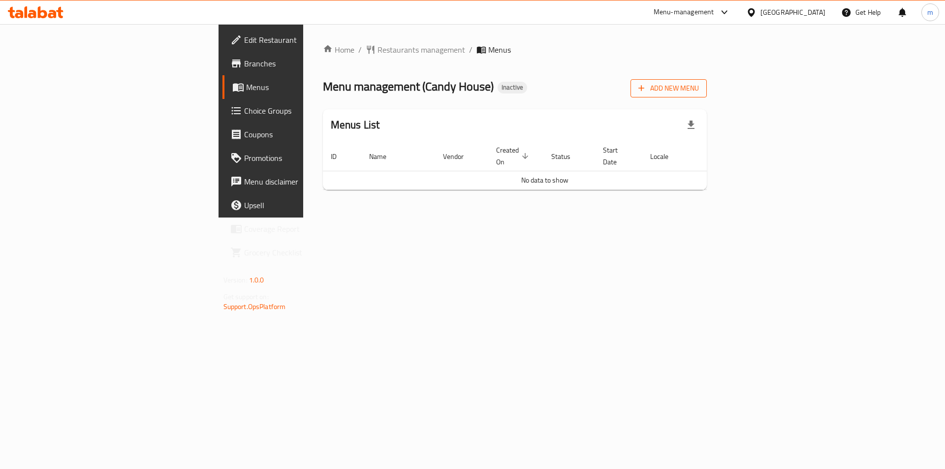
click at [645, 89] on icon "button" at bounding box center [642, 89] width 6 height 6
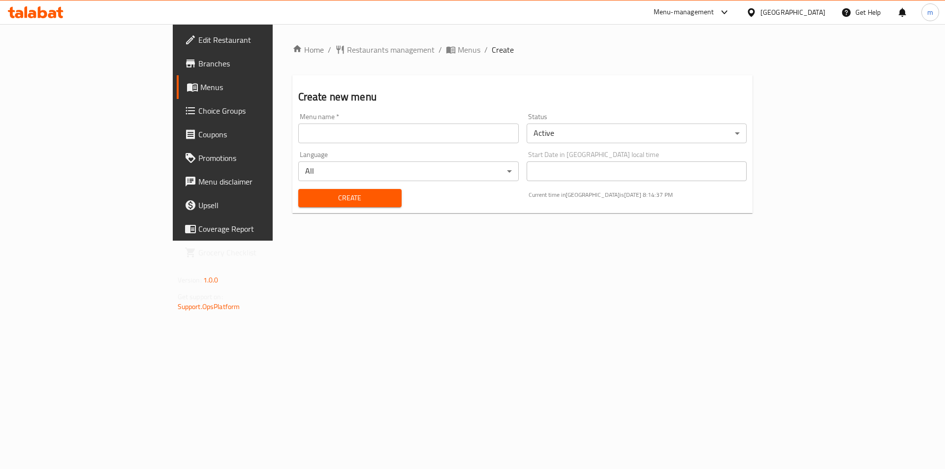
click at [345, 129] on input "text" at bounding box center [408, 134] width 221 height 20
type input "Final Menu"
click at [306, 201] on span "Create" at bounding box center [350, 198] width 88 height 12
click at [200, 87] on span "Menus" at bounding box center [261, 87] width 123 height 12
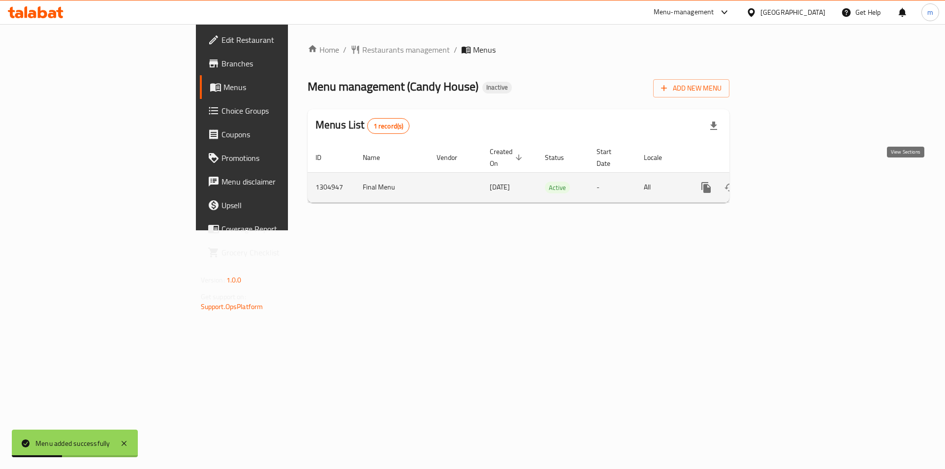
click at [789, 178] on link "enhanced table" at bounding box center [777, 188] width 24 height 24
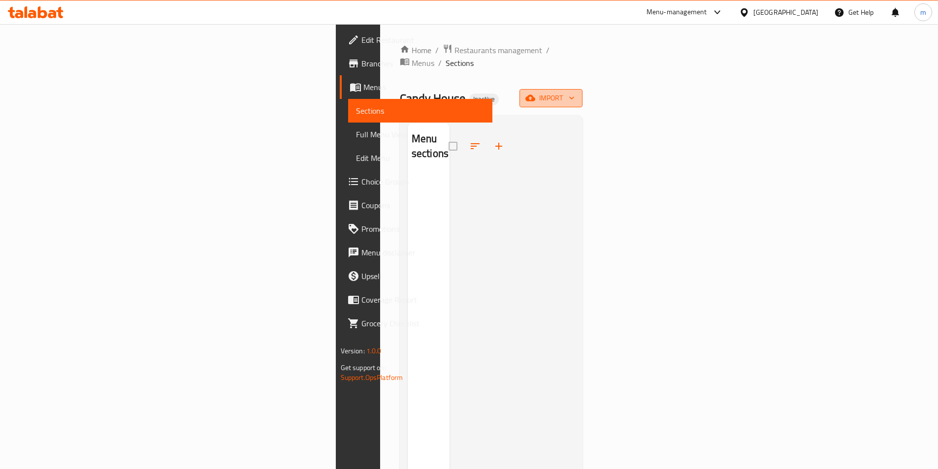
click at [582, 89] on button "import" at bounding box center [550, 98] width 63 height 18
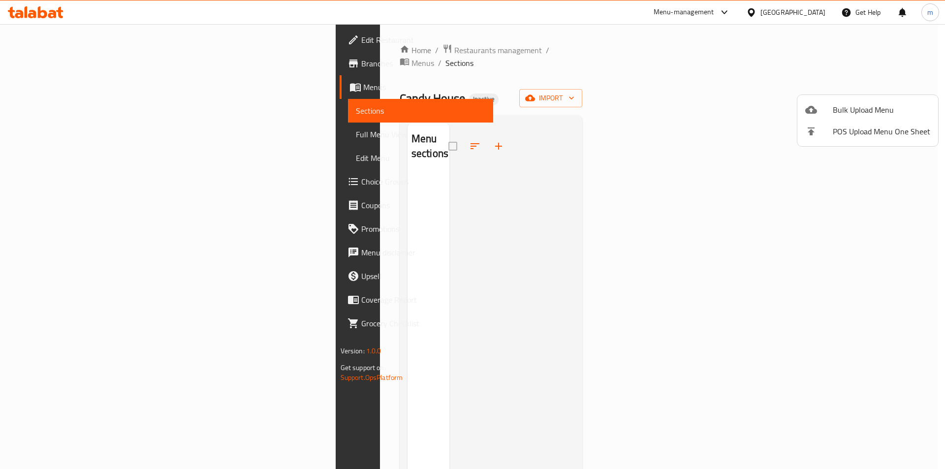
click at [828, 103] on li "Bulk Upload Menu" at bounding box center [867, 110] width 141 height 22
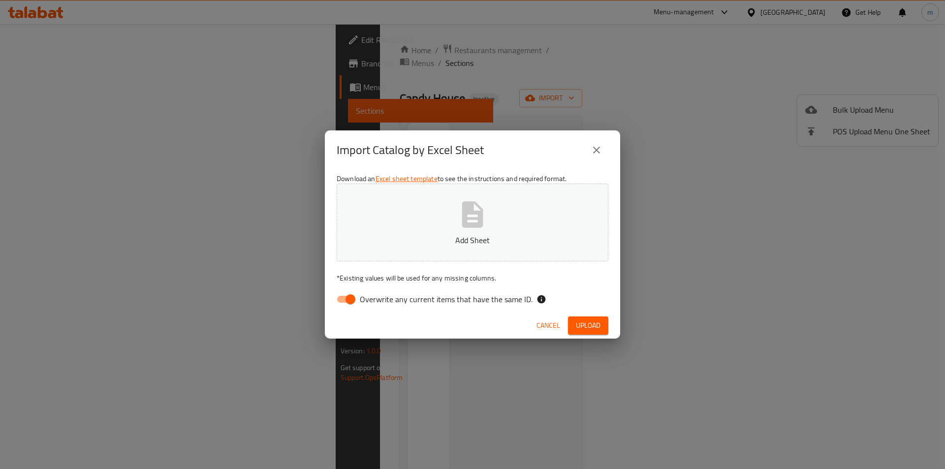
click at [359, 297] on input "Overwrite any current items that have the same ID." at bounding box center [350, 299] width 56 height 19
checkbox input "false"
click at [421, 238] on p "Add Sheet" at bounding box center [472, 240] width 241 height 12
click at [581, 319] on span "Upload" at bounding box center [588, 325] width 25 height 12
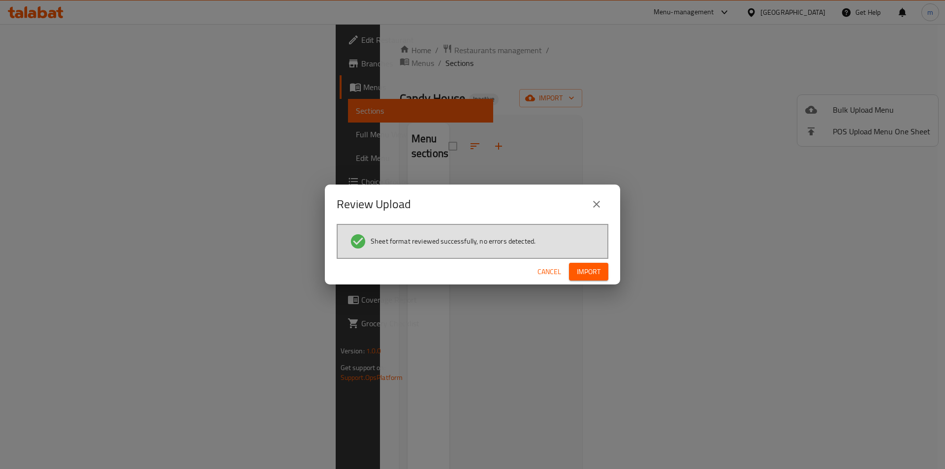
click at [587, 273] on span "Import" at bounding box center [589, 272] width 24 height 12
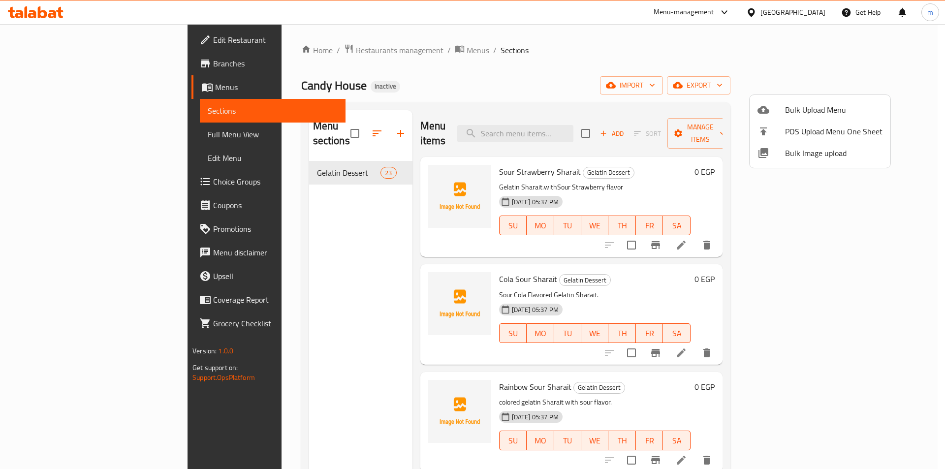
click at [62, 178] on div at bounding box center [472, 234] width 945 height 469
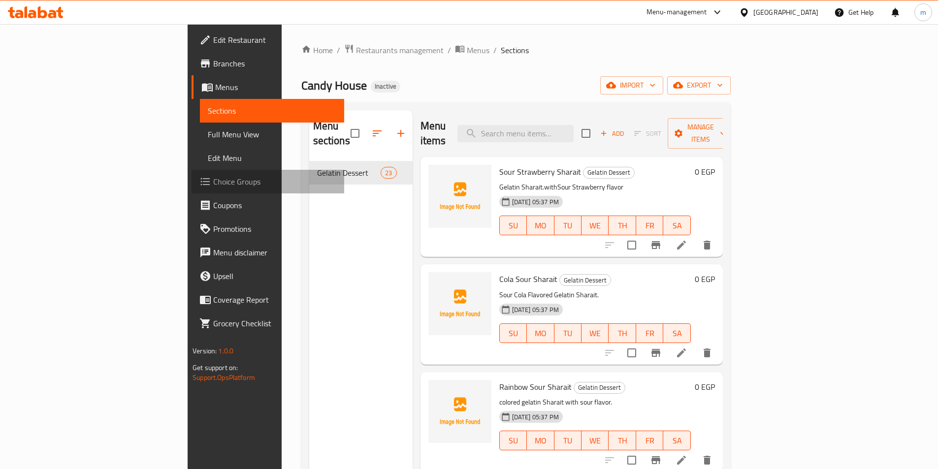
click at [213, 178] on span "Choice Groups" at bounding box center [274, 182] width 123 height 12
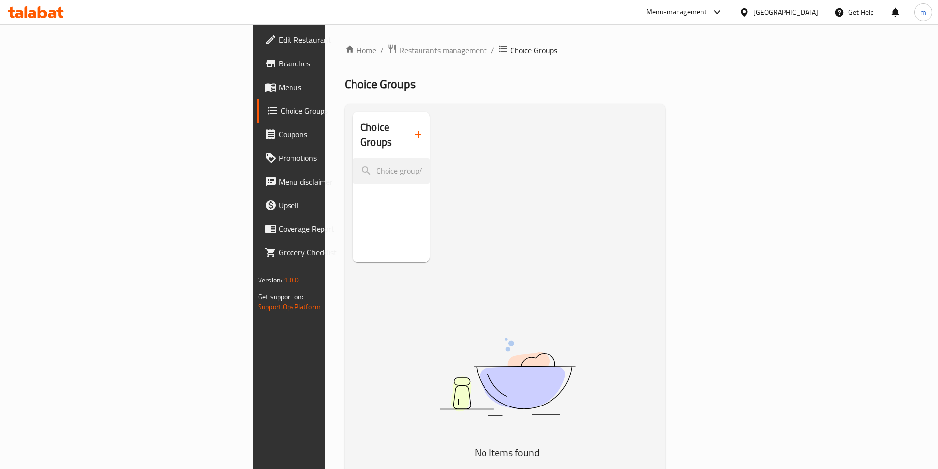
click at [412, 129] on icon "button" at bounding box center [418, 135] width 12 height 12
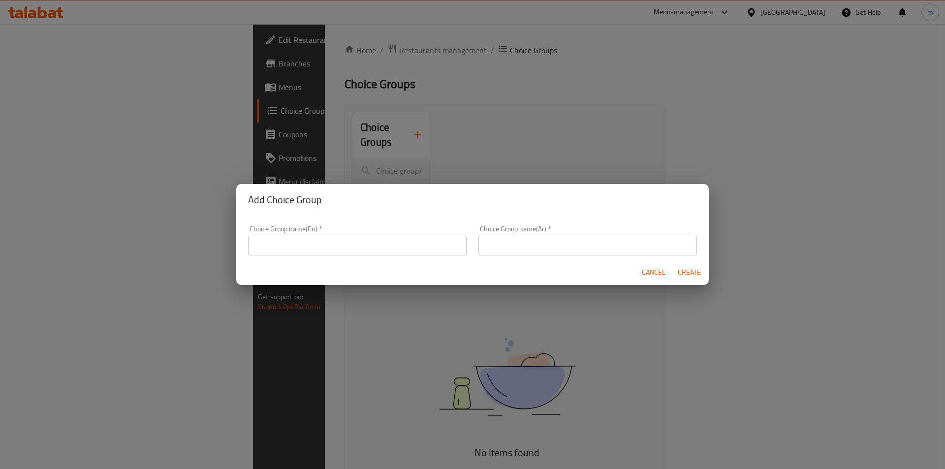
click at [325, 273] on div "Cancel Create" at bounding box center [472, 272] width 473 height 26
click at [302, 250] on input "text" at bounding box center [357, 246] width 219 height 20
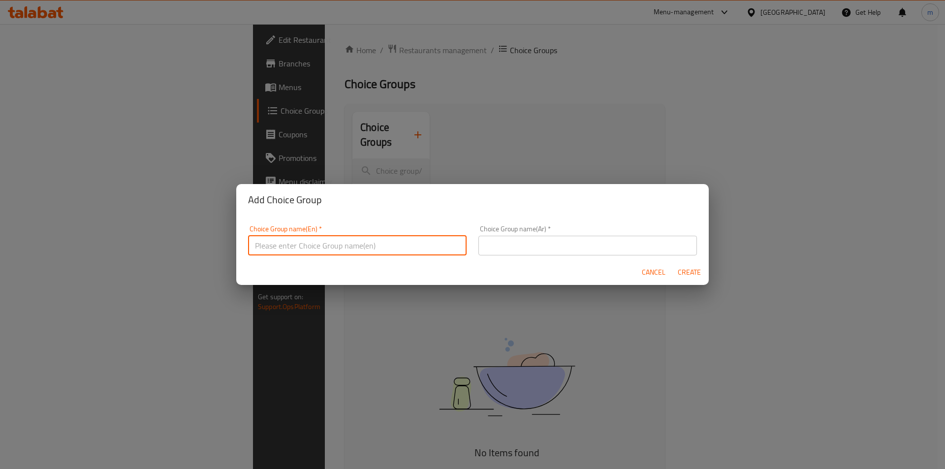
type input "Your Choice Of"
click at [569, 243] on input "text" at bounding box center [587, 246] width 219 height 20
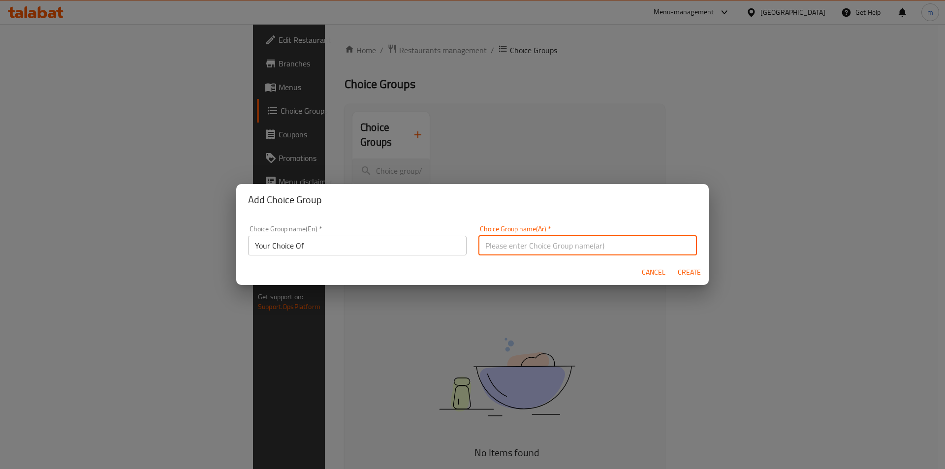
type input "اختيارك من"
click at [686, 271] on span "Create" at bounding box center [689, 272] width 24 height 12
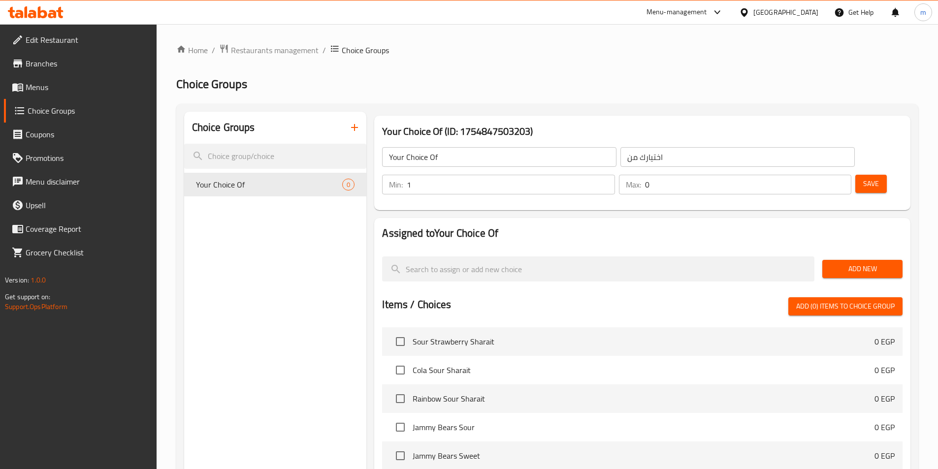
type input "1"
click at [614, 175] on input "1" at bounding box center [511, 185] width 208 height 20
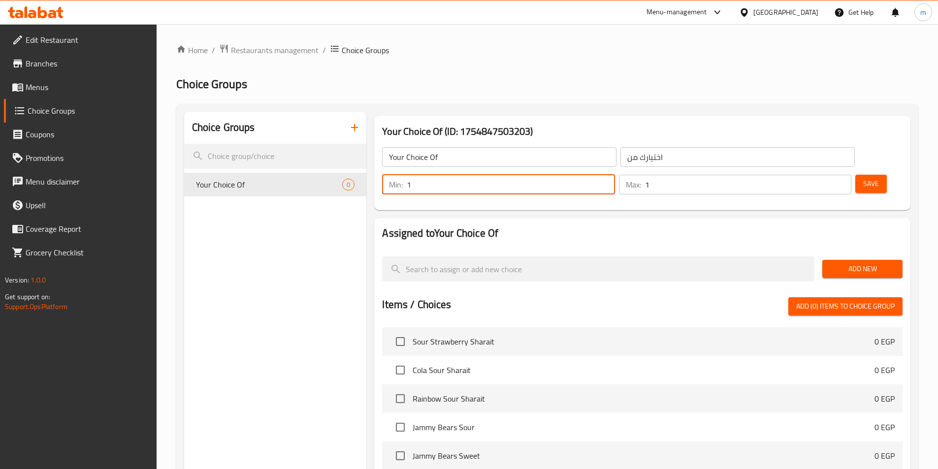
type input "1"
click at [823, 175] on input "1" at bounding box center [748, 185] width 206 height 20
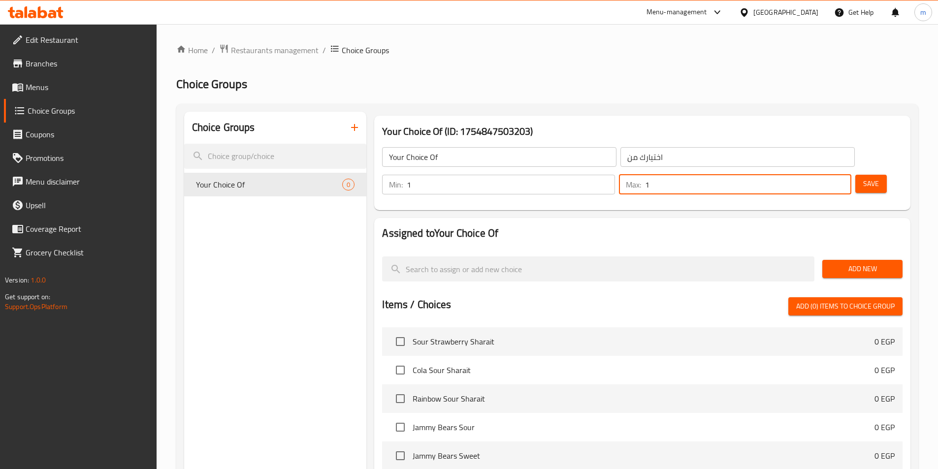
click at [852, 263] on span "Add New" at bounding box center [862, 269] width 64 height 12
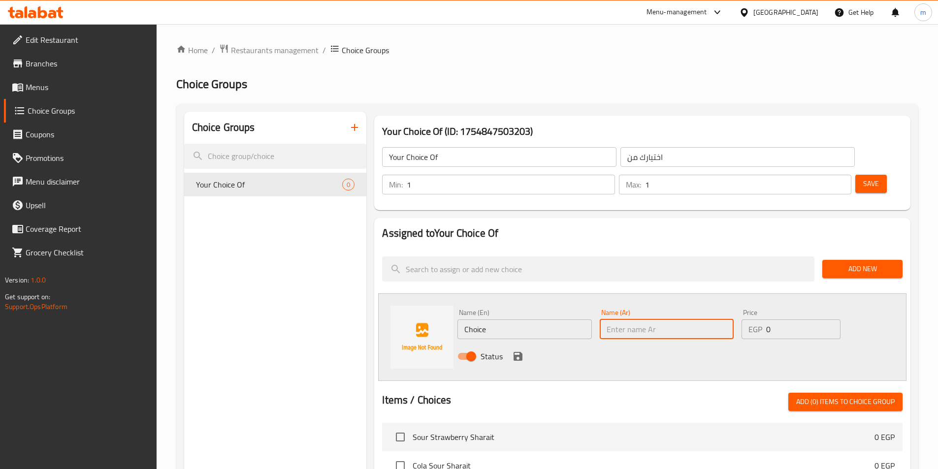
click at [629, 319] on input "text" at bounding box center [667, 329] width 134 height 20
paste input "100 جرام"
type input "100 جرام"
click at [773, 319] on input "0" at bounding box center [803, 329] width 74 height 20
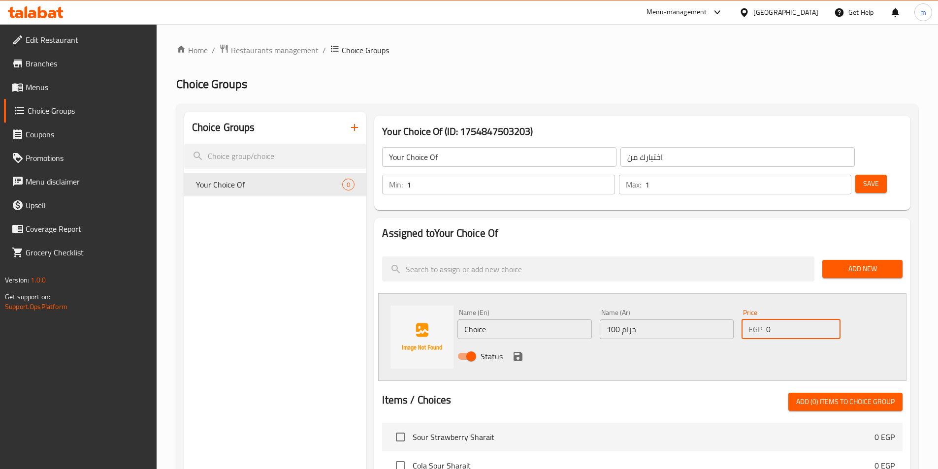
click at [773, 319] on input "0" at bounding box center [803, 329] width 74 height 20
type input "80"
click at [525, 319] on input "Choice" at bounding box center [524, 329] width 134 height 20
type input "100 Gram"
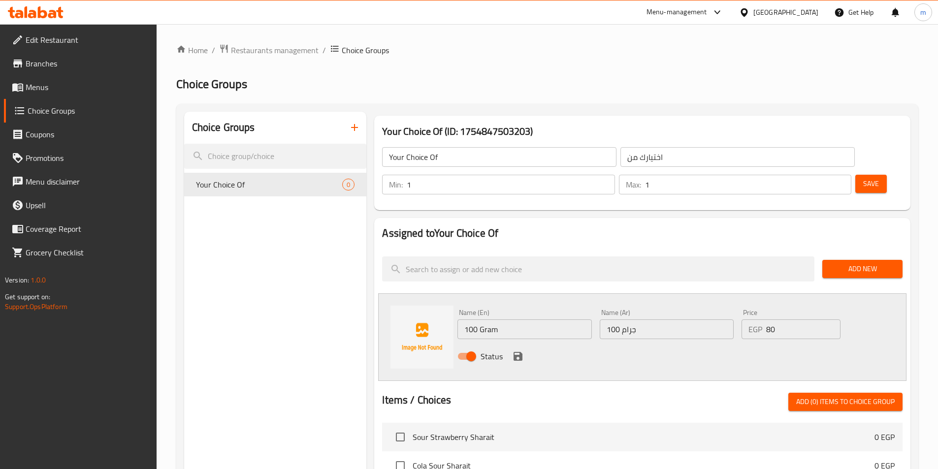
click at [509, 293] on div "Name (En) 100 Gram Name (En) Name (Ar) 100 جرام Name (Ar) Price EGP 80 Price St…" at bounding box center [642, 337] width 528 height 88
click at [517, 350] on icon "save" at bounding box center [518, 356] width 12 height 12
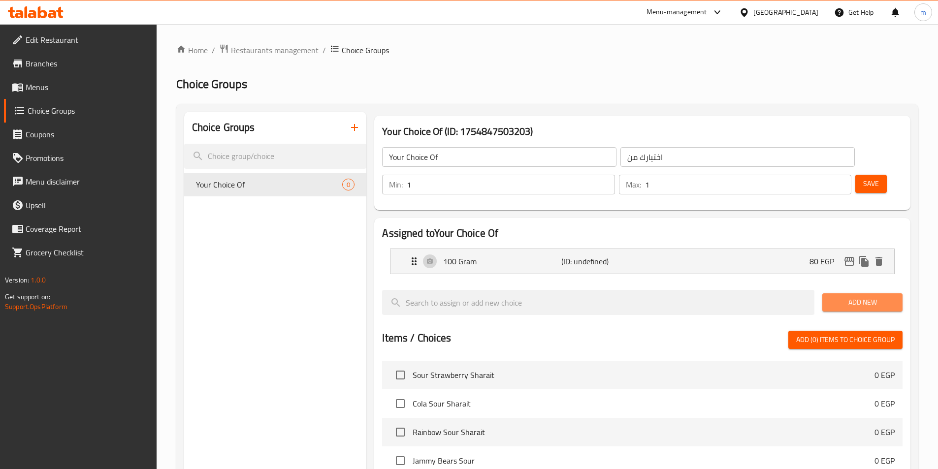
click at [843, 296] on span "Add New" at bounding box center [862, 302] width 64 height 12
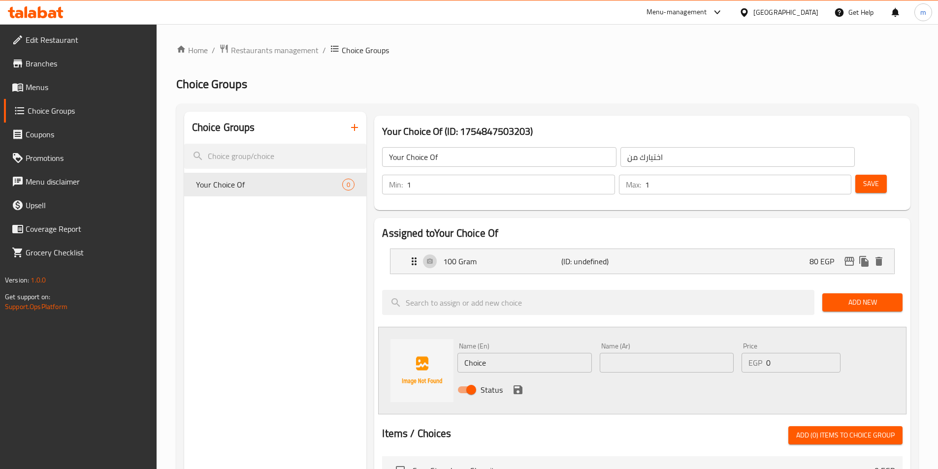
click at [632, 353] on input "text" at bounding box center [667, 363] width 134 height 20
paste input "250 جرام / ربع كيلو"
click at [686, 353] on input "250 جرام / ربع كيلو" at bounding box center [667, 363] width 134 height 20
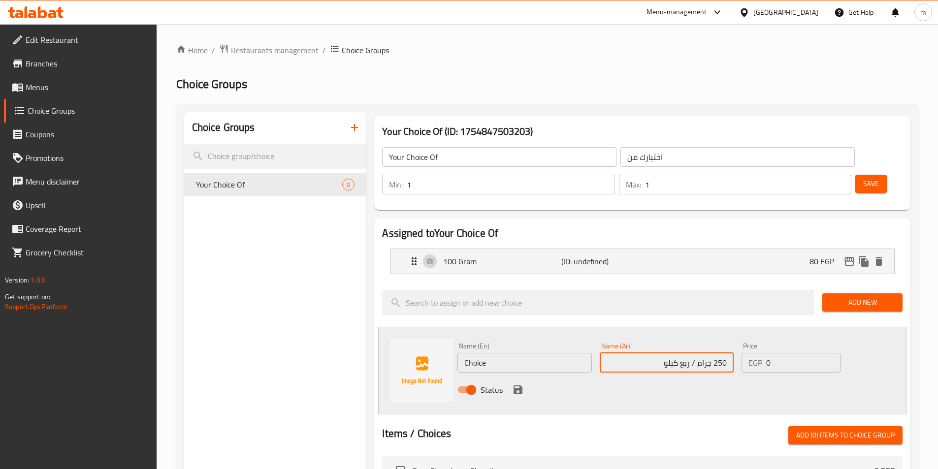
type input "250 جرام / ربع كيلو"
click at [641, 377] on div "Status" at bounding box center [666, 390] width 426 height 27
click at [670, 353] on input "250 جرام / ربع كيلو" at bounding box center [667, 363] width 134 height 20
drag, startPoint x: 670, startPoint y: 336, endPoint x: 726, endPoint y: 341, distance: 56.3
click at [726, 353] on input "250 جرام / ربع كيلو" at bounding box center [667, 363] width 134 height 20
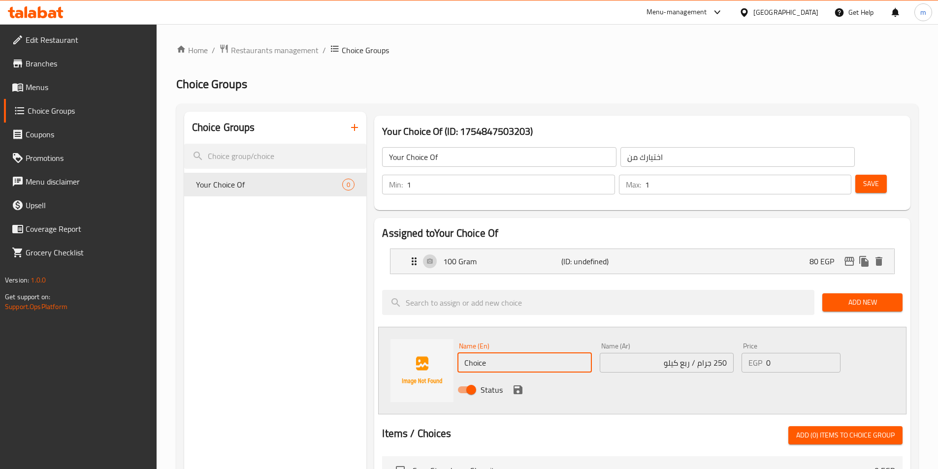
click at [529, 353] on input "Choice" at bounding box center [524, 363] width 134 height 20
paste input "250 grams / quarter kilo"
click at [530, 353] on input "250 grams / quarter kilo" at bounding box center [524, 363] width 134 height 20
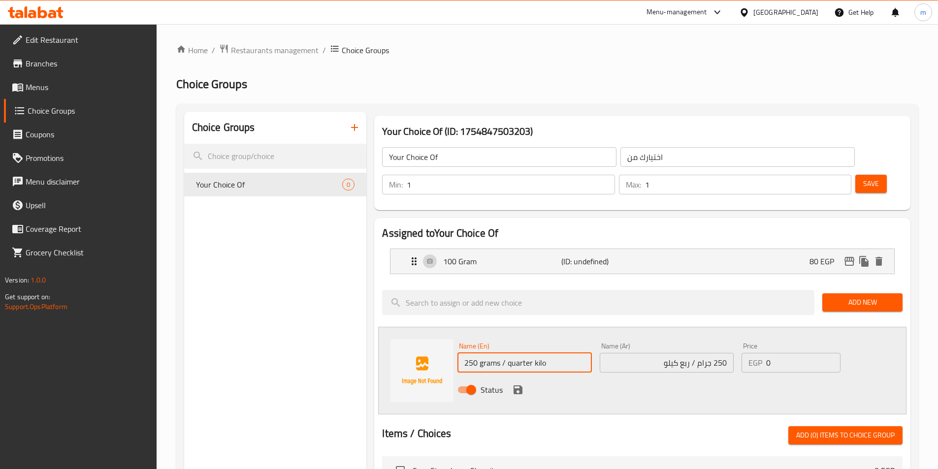
click at [530, 353] on input "250 grams / quarter kilo" at bounding box center [524, 363] width 134 height 20
type input "250 Grams / Quarter Kilo"
click at [567, 327] on div "Name (En) 250 Grams / Quarter Kilo Name (En) Name (Ar) 250 جرام / ربع كيلو Name…" at bounding box center [642, 371] width 528 height 88
click at [794, 353] on input "0" at bounding box center [803, 363] width 74 height 20
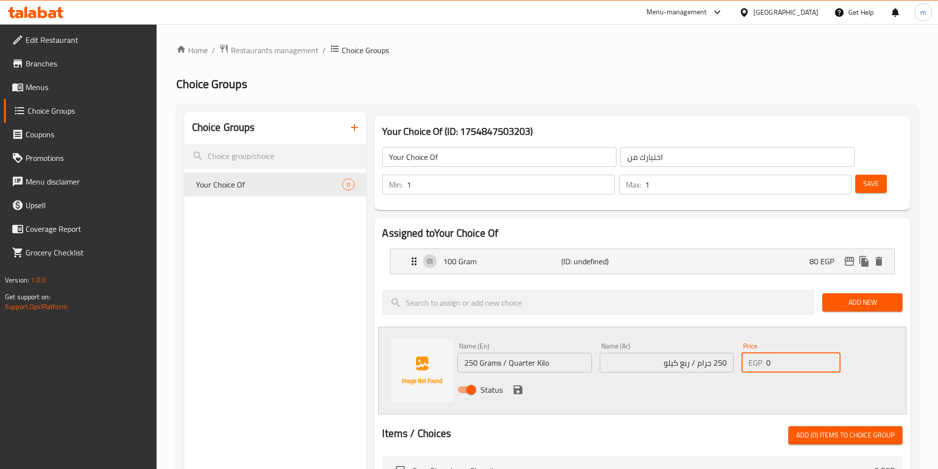
click at [794, 353] on input "0" at bounding box center [803, 363] width 74 height 20
type input "200"
click at [518, 385] on icon "save" at bounding box center [517, 389] width 9 height 9
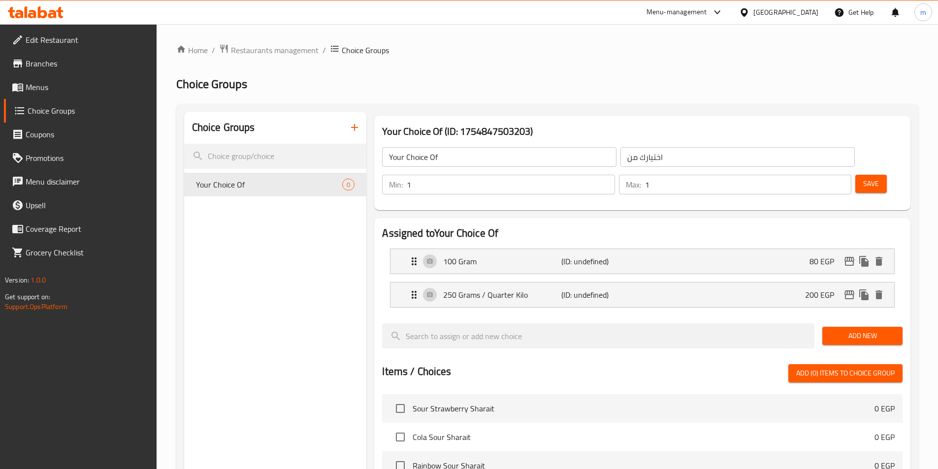
click at [842, 330] on span "Add New" at bounding box center [862, 336] width 64 height 12
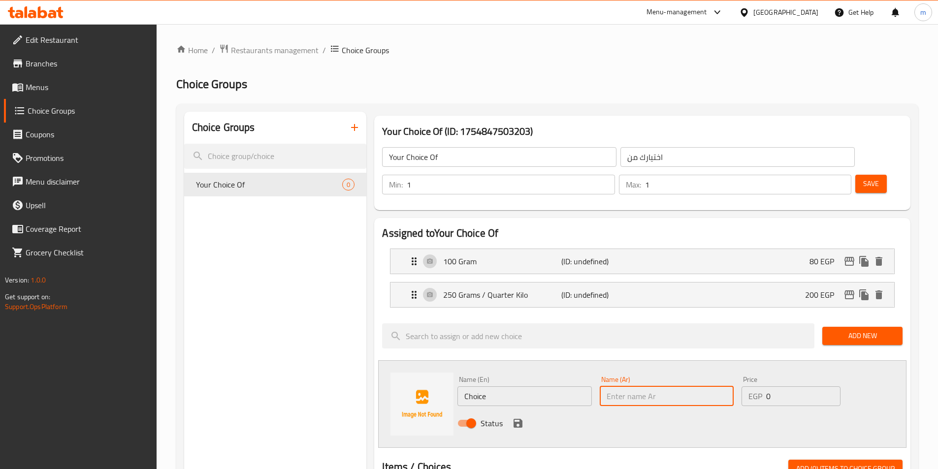
click at [665, 386] on input "text" at bounding box center [667, 396] width 134 height 20
paste input "500 جرام / نص كيلو"
type input "500 جرام / نص كيلو"
click at [507, 386] on input "Choice" at bounding box center [524, 396] width 134 height 20
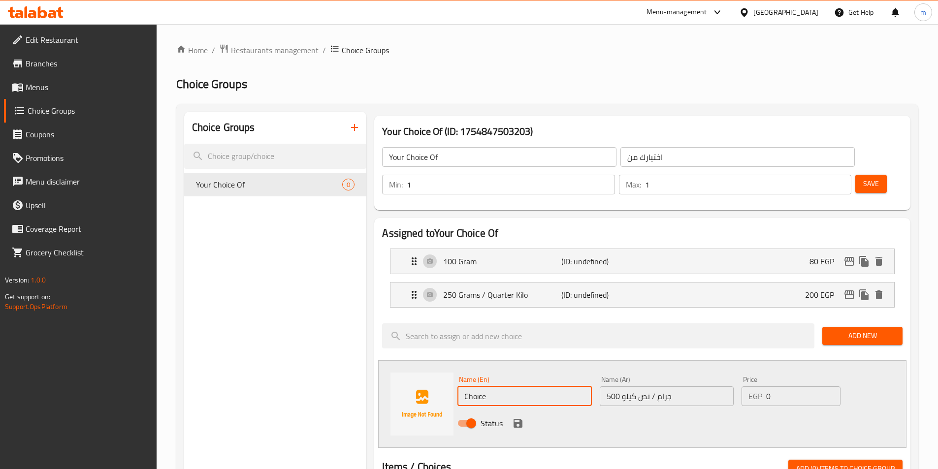
click at [507, 386] on input "Choice" at bounding box center [524, 396] width 134 height 20
click at [500, 386] on input "Choice" at bounding box center [524, 396] width 134 height 20
paste input "500g / half kilo"
click at [500, 386] on input "Choice500g / half kilo" at bounding box center [524, 396] width 134 height 20
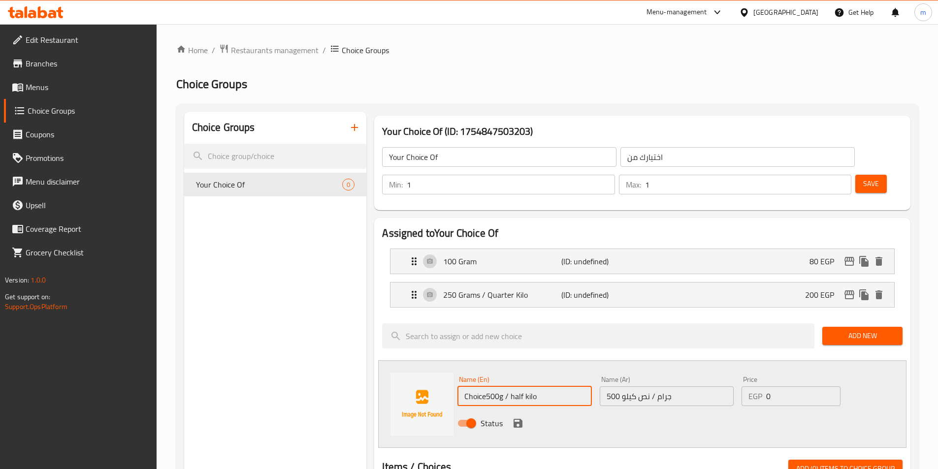
click at [500, 386] on input "Choice500g / half kilo" at bounding box center [524, 396] width 134 height 20
paste input "text"
click at [500, 386] on input "500g / half kilo" at bounding box center [524, 396] width 134 height 20
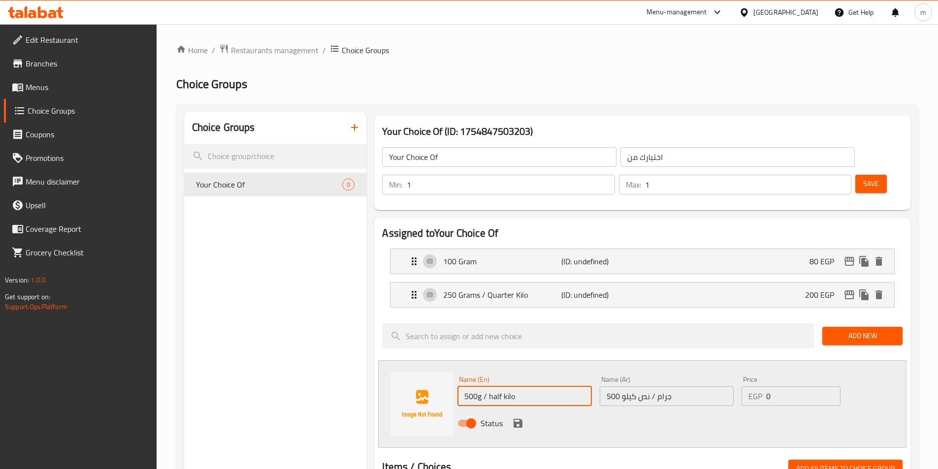
click at [500, 386] on input "500g / half kilo" at bounding box center [524, 396] width 134 height 20
type input "500g / Half Kilo"
click at [769, 386] on input "0" at bounding box center [803, 396] width 74 height 20
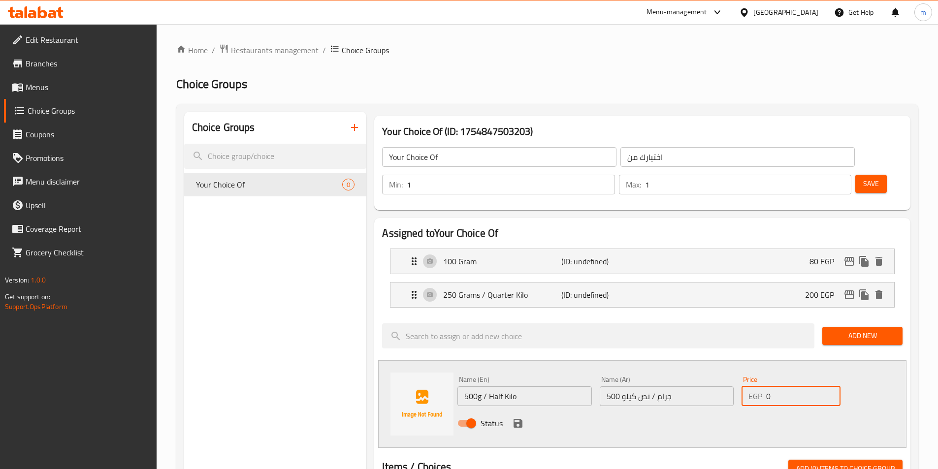
click at [769, 386] on input "0" at bounding box center [803, 396] width 74 height 20
type input "400"
click at [520, 419] on icon "save" at bounding box center [517, 423] width 9 height 9
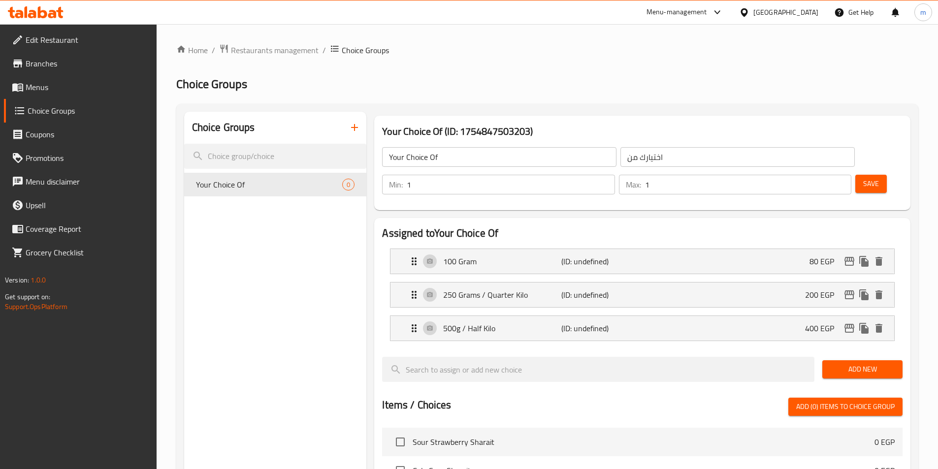
click at [865, 360] on button "Add New" at bounding box center [862, 369] width 80 height 18
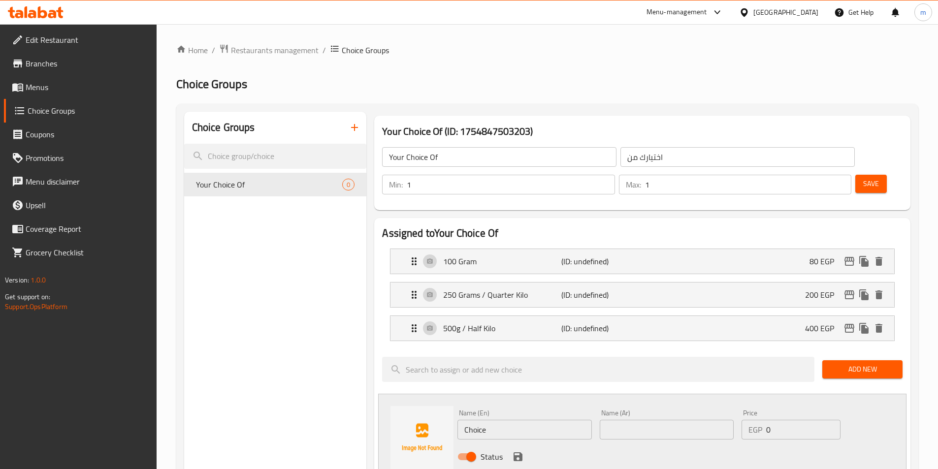
drag, startPoint x: 659, startPoint y: 403, endPoint x: 651, endPoint y: 397, distance: 10.1
click at [659, 420] on input "text" at bounding box center [667, 430] width 134 height 20
paste input "كيلو"
type input "كيلو"
click at [543, 420] on input "Choice" at bounding box center [524, 430] width 134 height 20
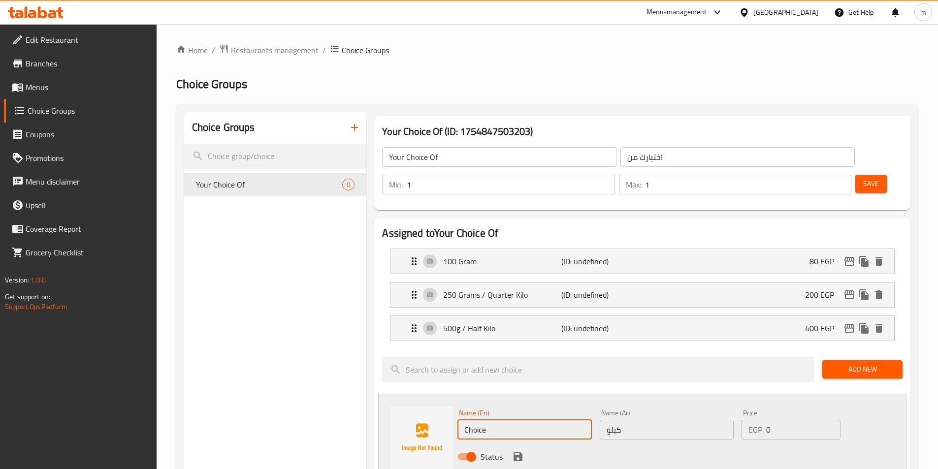
click at [543, 420] on input "Choice" at bounding box center [524, 430] width 134 height 20
type input "ن"
type input "Kilo"
click at [780, 420] on input "0" at bounding box center [803, 430] width 74 height 20
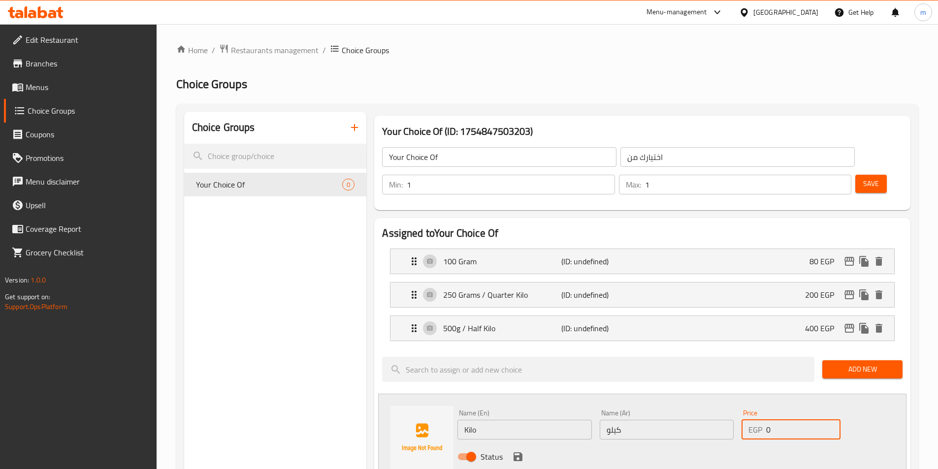
click at [780, 420] on input "0" at bounding box center [803, 430] width 74 height 20
type input "700"
click at [515, 452] on icon "save" at bounding box center [517, 456] width 9 height 9
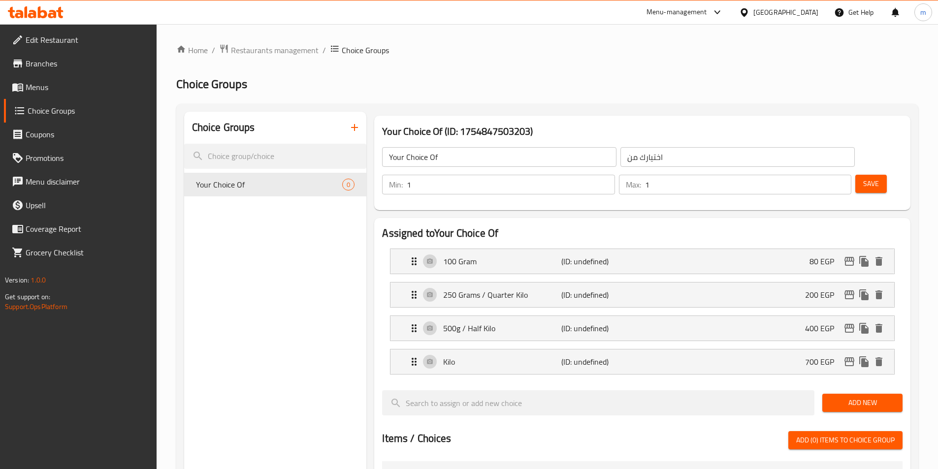
click at [855, 175] on button "Save" at bounding box center [871, 184] width 32 height 18
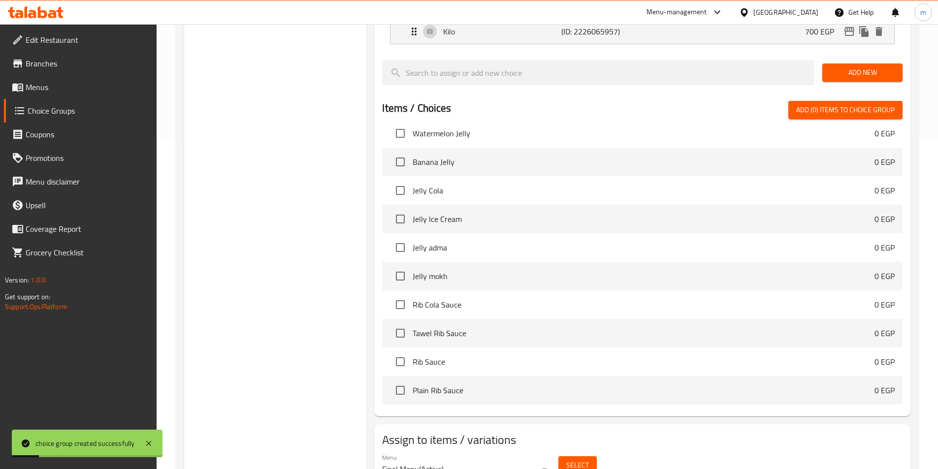
scroll to position [350, 0]
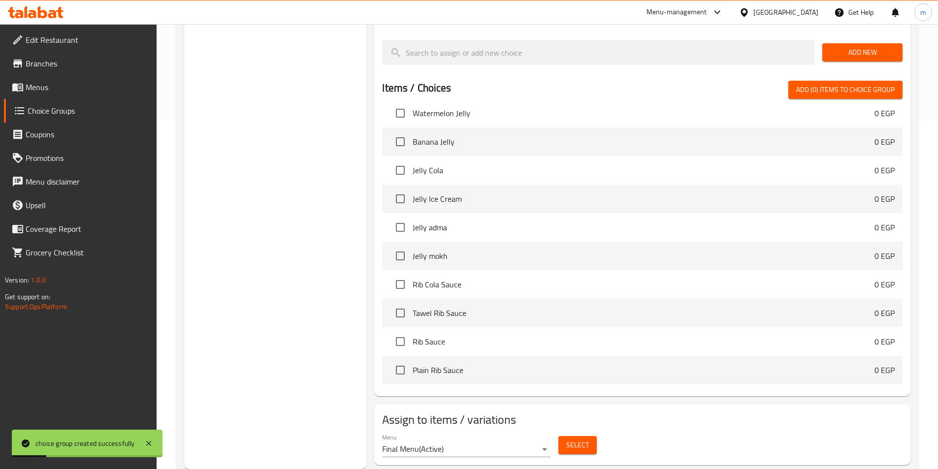
click at [577, 439] on span "Select" at bounding box center [577, 445] width 23 height 12
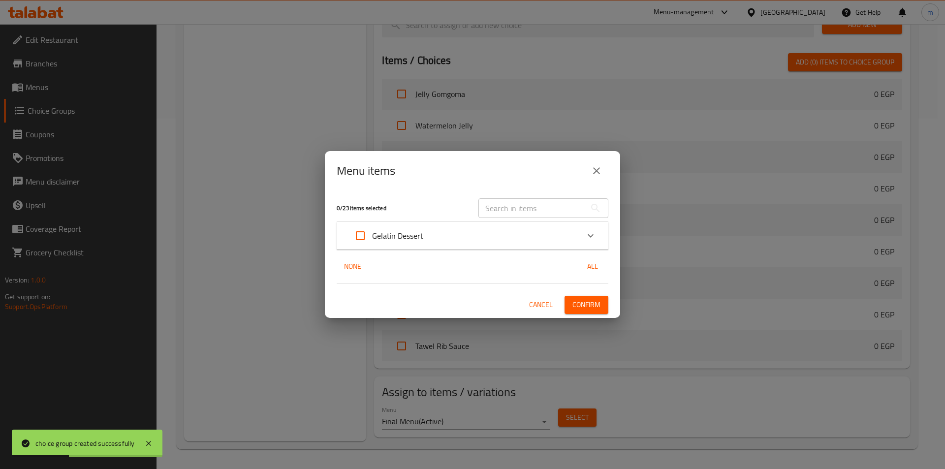
click at [364, 231] on input "Expand" at bounding box center [360, 236] width 24 height 24
checkbox input "true"
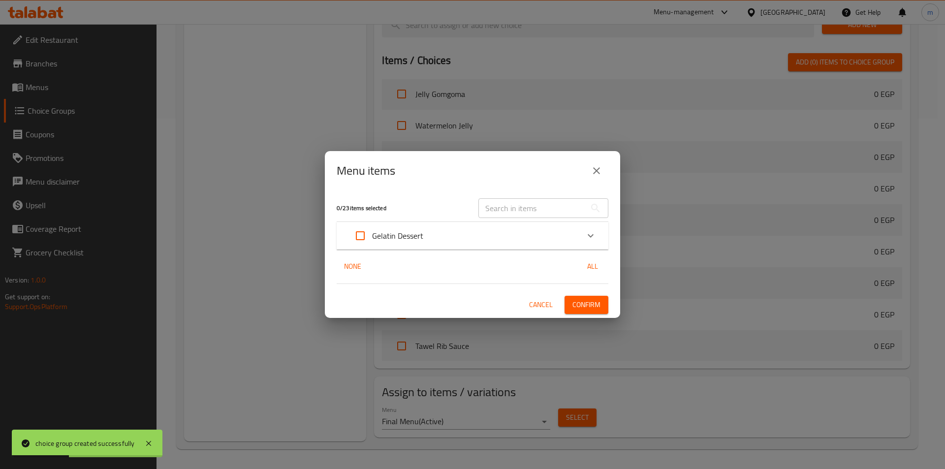
checkbox input "true"
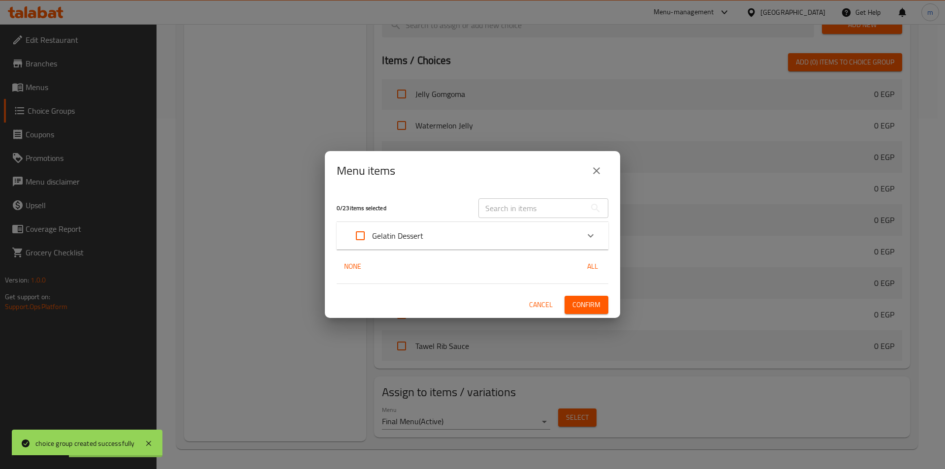
checkbox input "true"
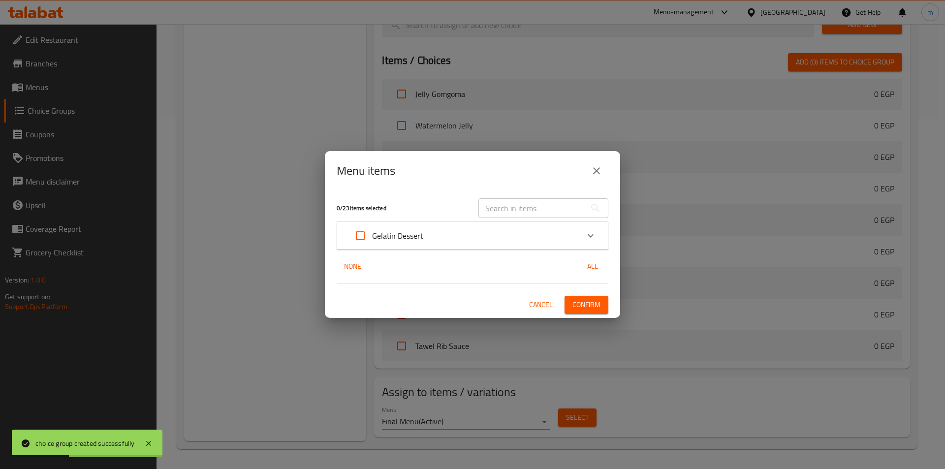
checkbox input "true"
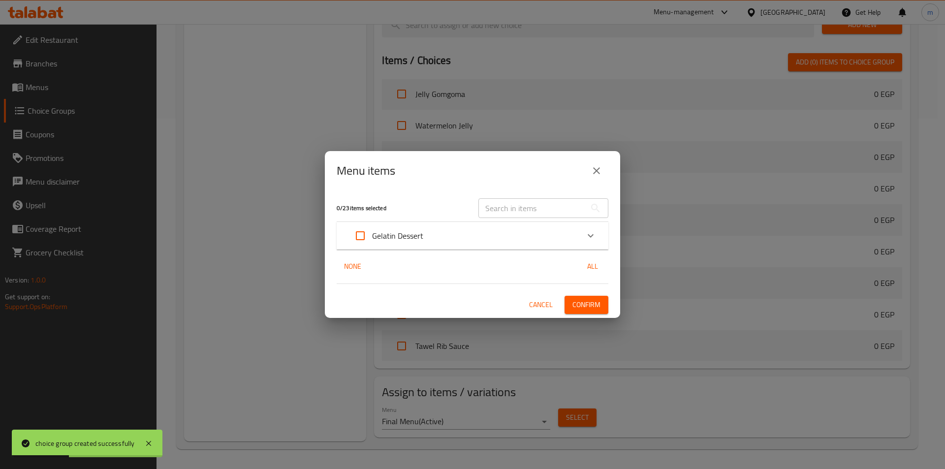
checkbox input "true"
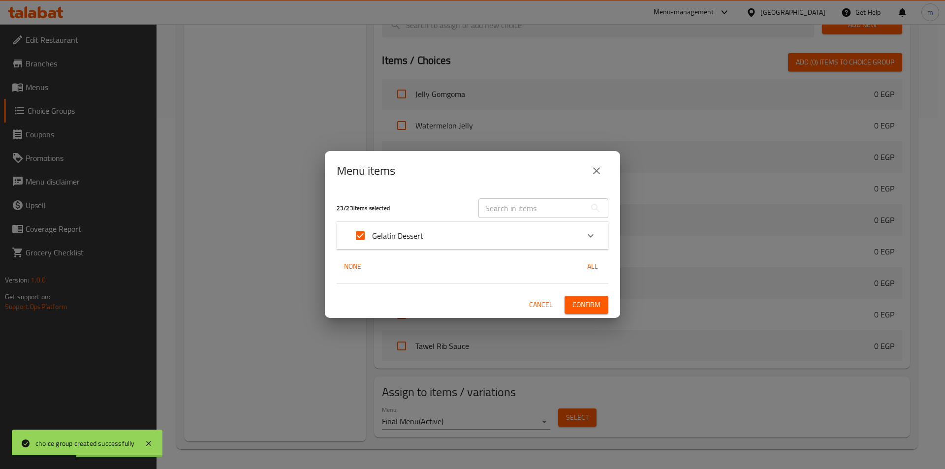
click at [584, 301] on span "Confirm" at bounding box center [586, 305] width 28 height 12
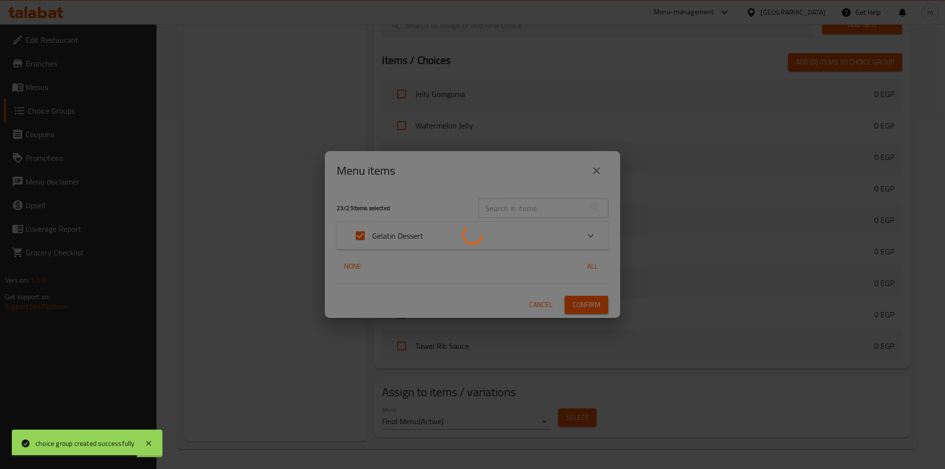
click at [250, 234] on div at bounding box center [472, 234] width 945 height 469
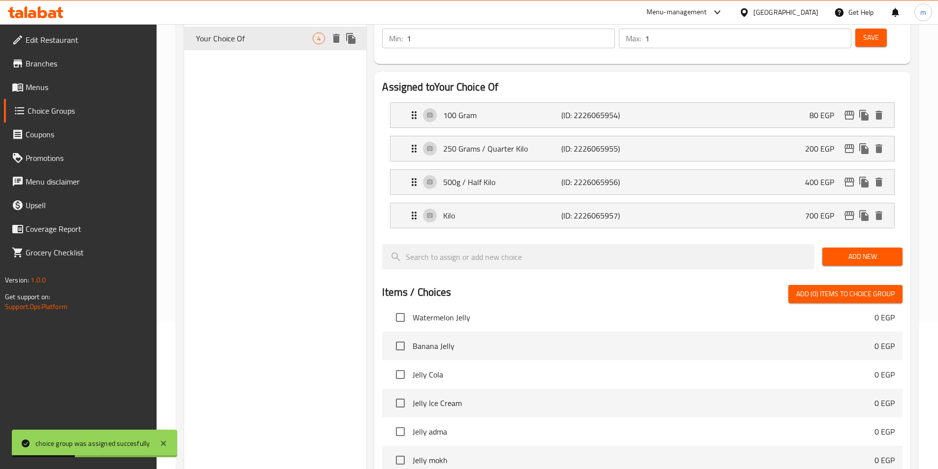
scroll to position [55, 0]
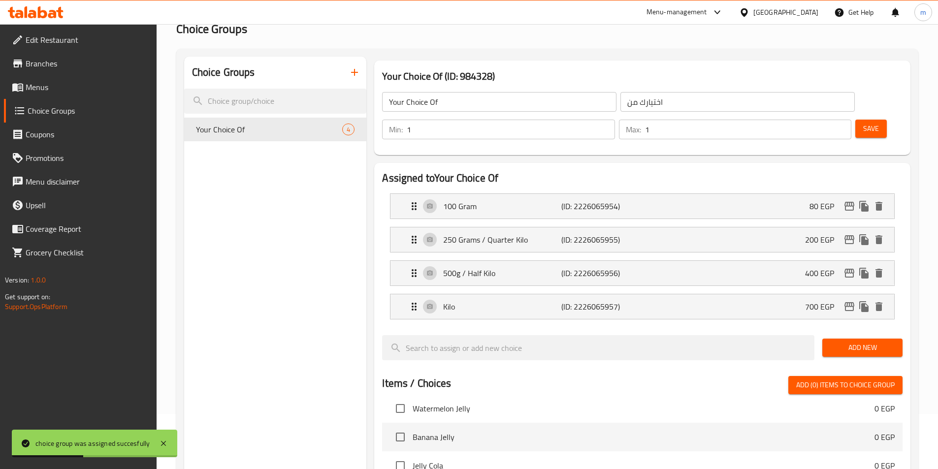
click at [31, 68] on span "Branches" at bounding box center [87, 64] width 123 height 12
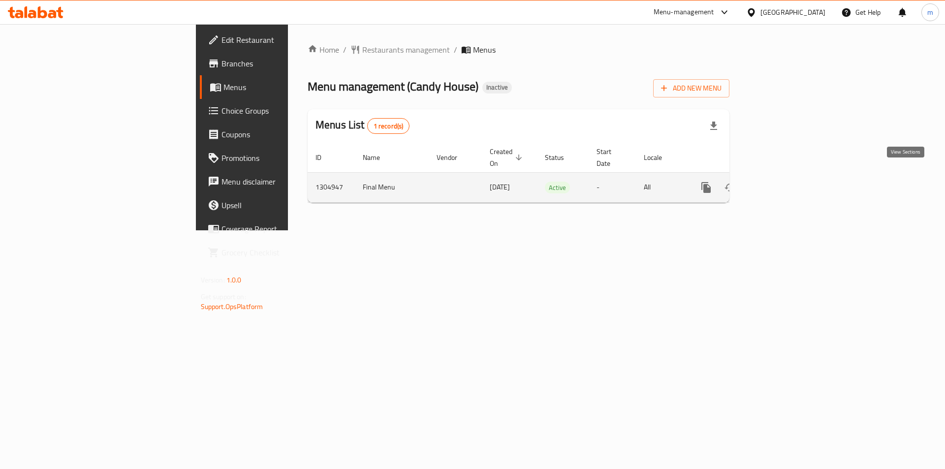
click at [783, 182] on icon "enhanced table" at bounding box center [777, 188] width 12 height 12
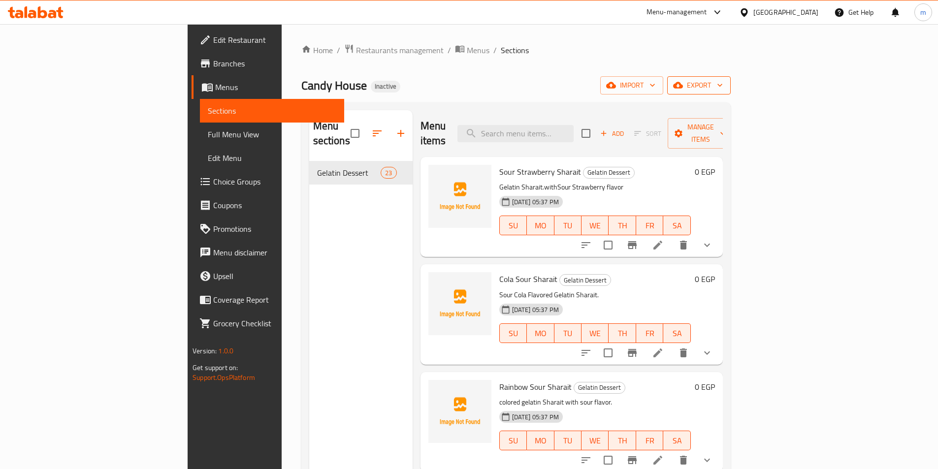
click at [723, 87] on span "export" at bounding box center [699, 85] width 48 height 12
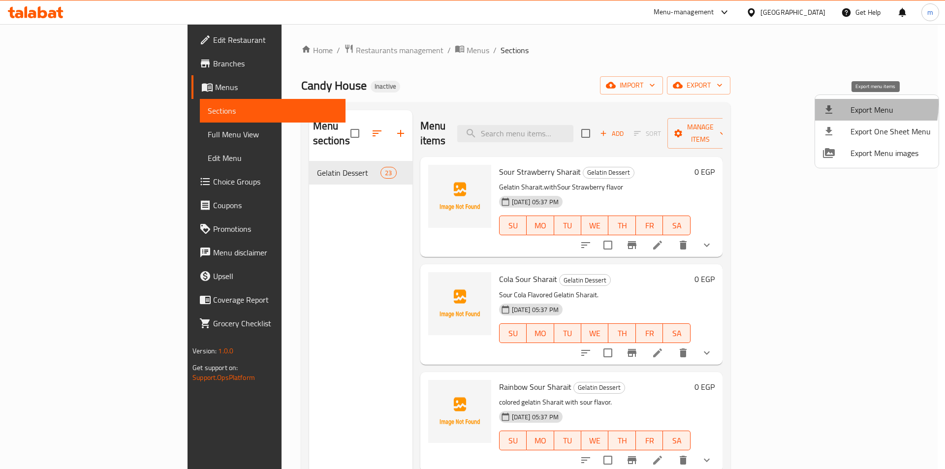
click at [838, 104] on div at bounding box center [837, 110] width 28 height 12
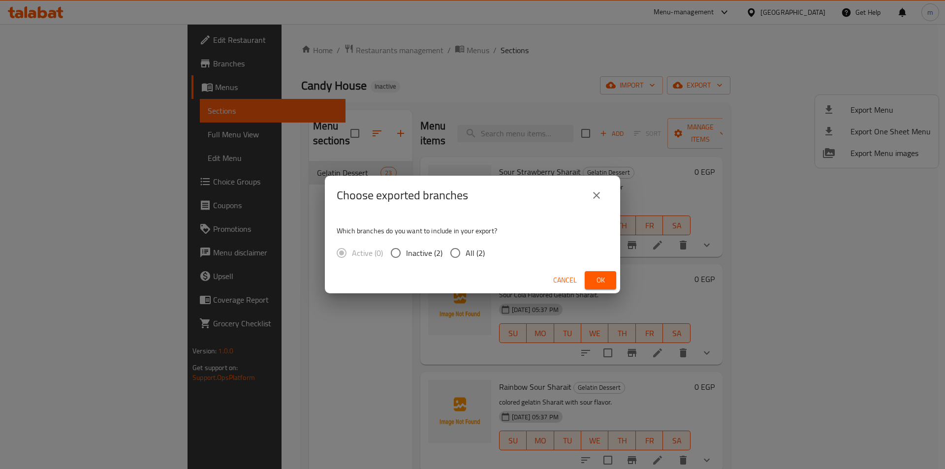
click at [483, 251] on span "All (2)" at bounding box center [475, 253] width 19 height 12
click at [466, 251] on input "All (2)" at bounding box center [455, 253] width 21 height 21
radio input "true"
click at [601, 282] on span "Ok" at bounding box center [601, 280] width 16 height 12
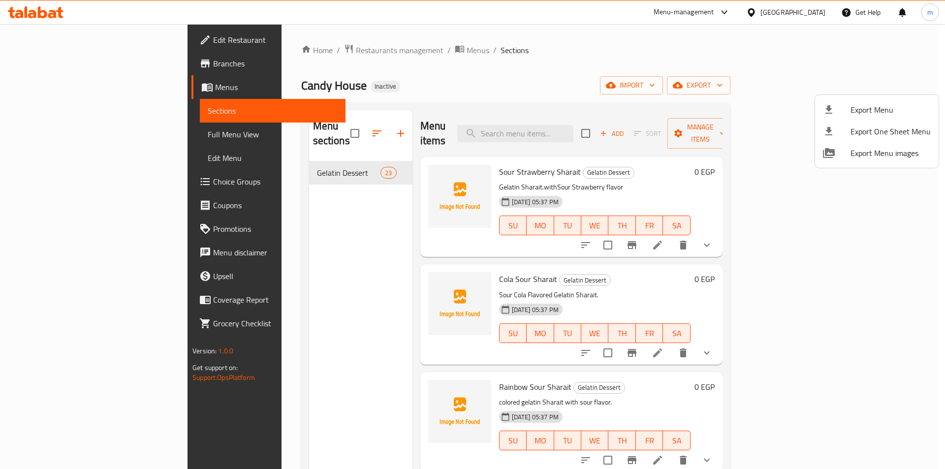
click at [53, 136] on div at bounding box center [472, 234] width 945 height 469
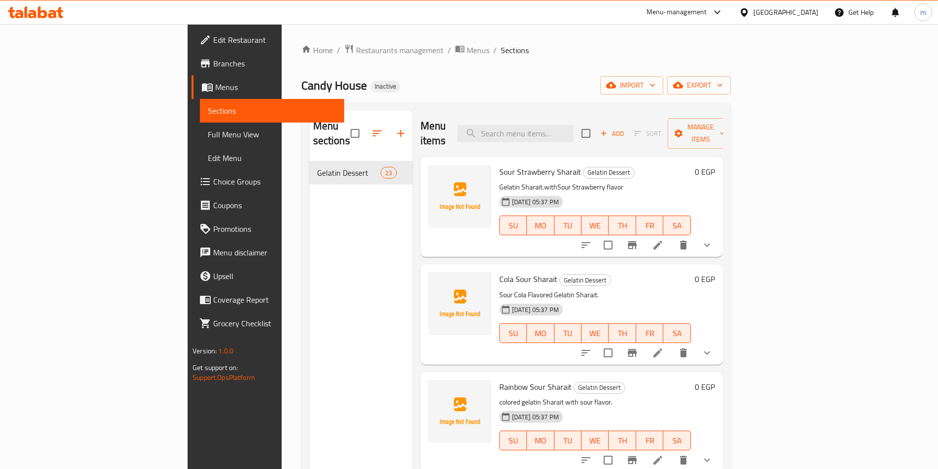
click at [208, 136] on span "Full Menu View" at bounding box center [272, 134] width 128 height 12
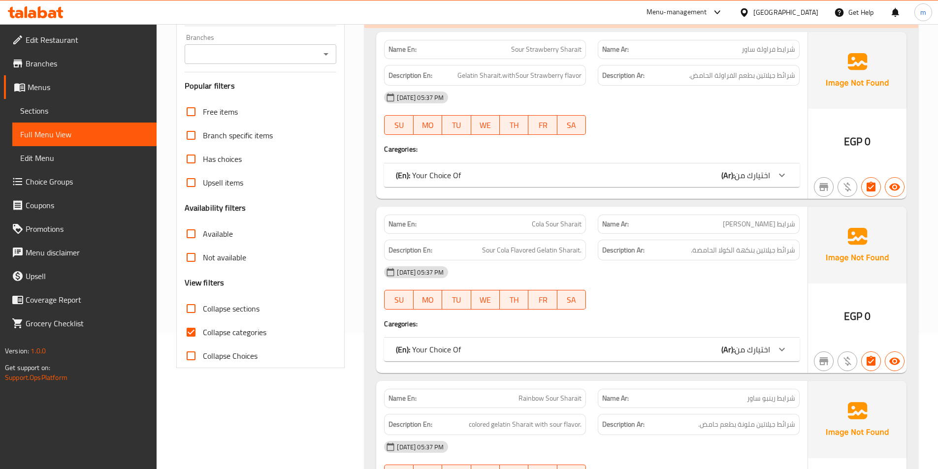
scroll to position [197, 0]
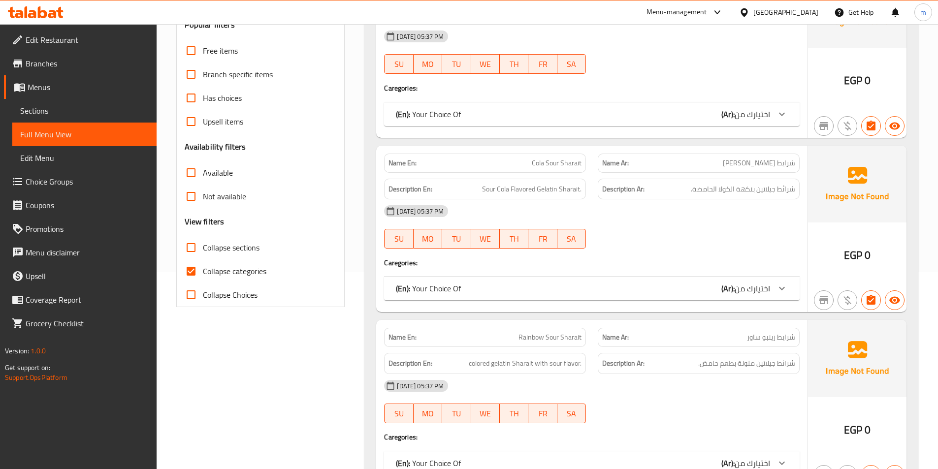
click at [192, 264] on input "Collapse categories" at bounding box center [191, 271] width 24 height 24
checkbox input "false"
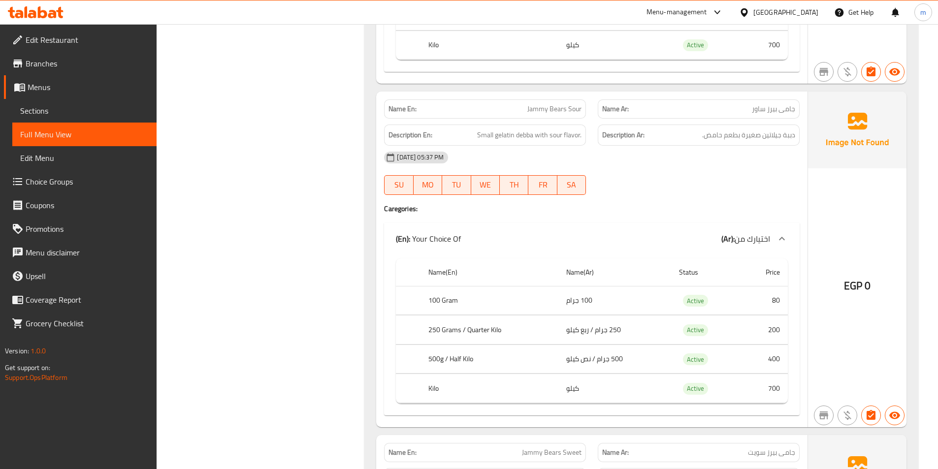
scroll to position [696, 0]
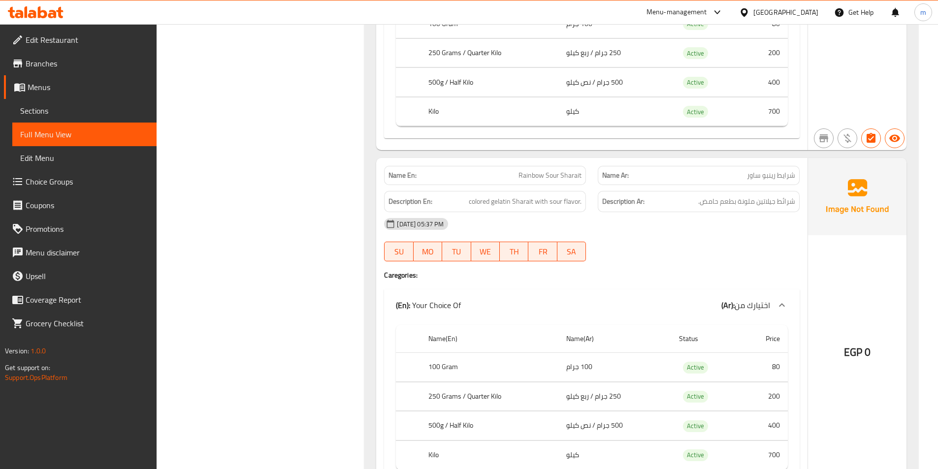
click at [933, 16] on div "m" at bounding box center [923, 12] width 30 height 24
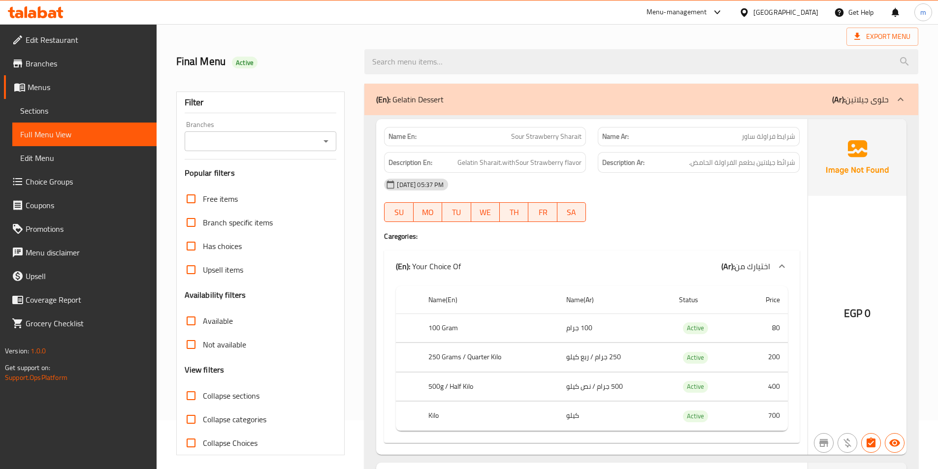
scroll to position [0, 0]
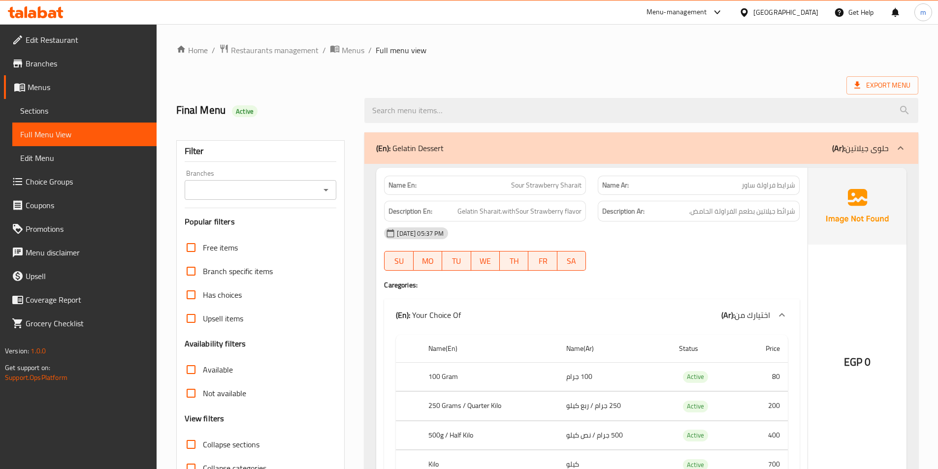
click at [48, 111] on span "Sections" at bounding box center [84, 111] width 128 height 12
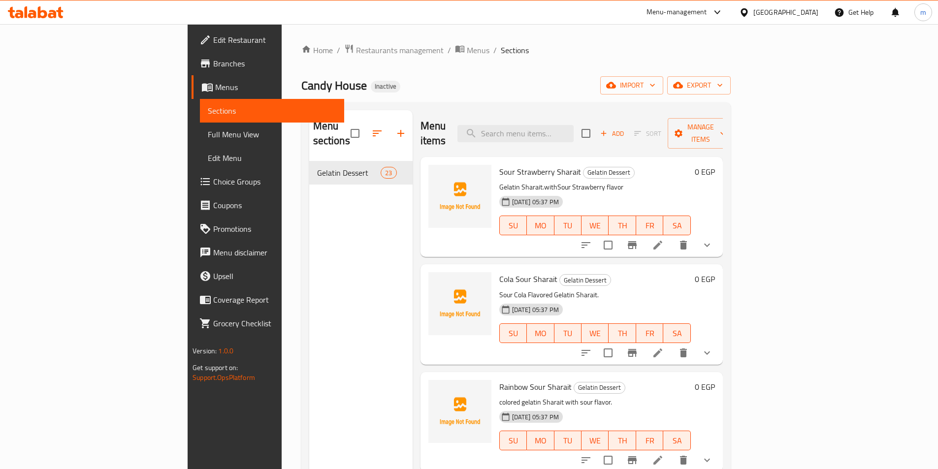
click at [663, 239] on icon at bounding box center [658, 245] width 12 height 12
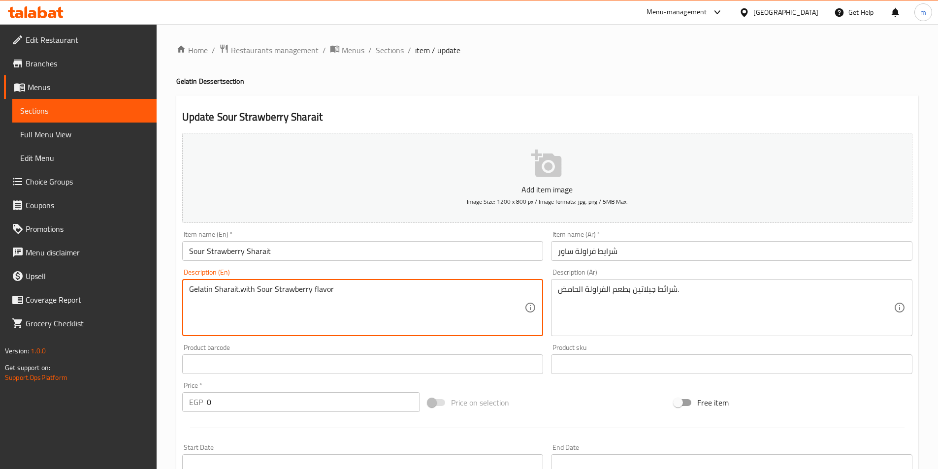
click at [239, 291] on textarea "Gelatin Sharait.with Sour Strawberry flavor" at bounding box center [357, 307] width 336 height 47
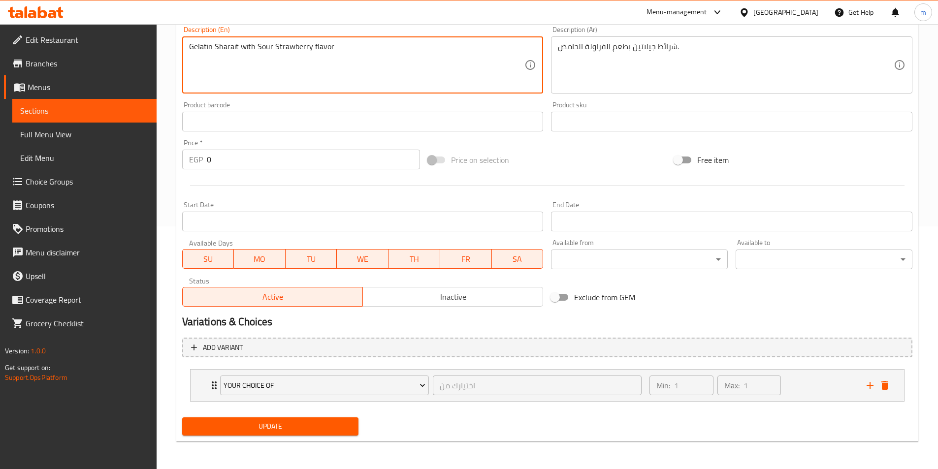
type textarea "Gelatin Sharait with Sour Strawberry flavor"
click at [227, 425] on span "Update" at bounding box center [270, 426] width 161 height 12
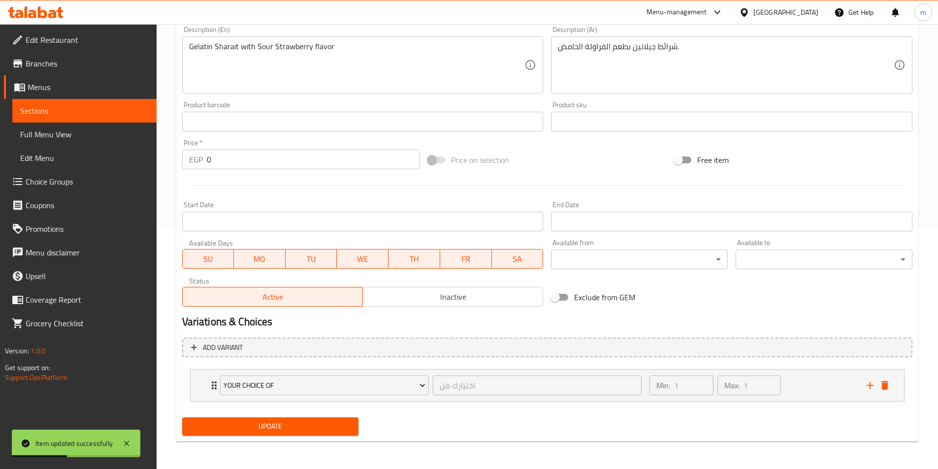
click at [63, 104] on link "Sections" at bounding box center [84, 111] width 144 height 24
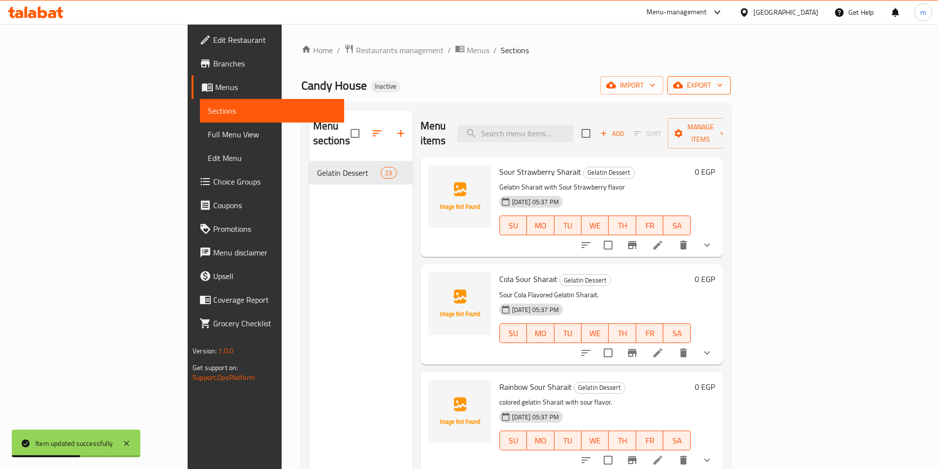
click at [730, 94] on button "export" at bounding box center [698, 85] width 63 height 18
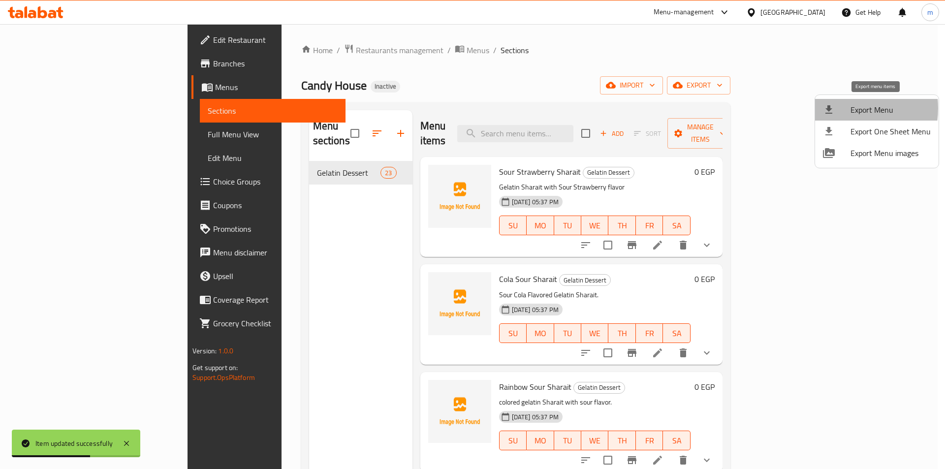
click at [838, 108] on div at bounding box center [837, 110] width 28 height 12
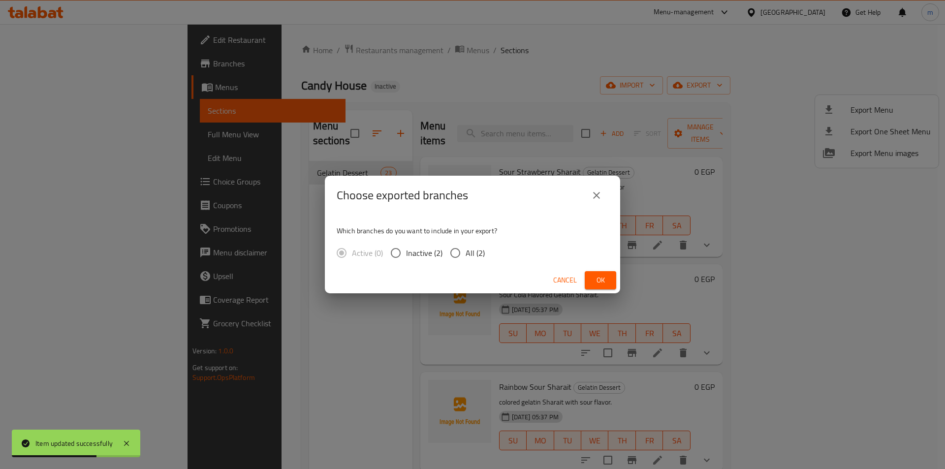
click at [448, 253] on input "All (2)" at bounding box center [455, 253] width 21 height 21
radio input "true"
click at [590, 282] on button "Ok" at bounding box center [601, 280] width 32 height 18
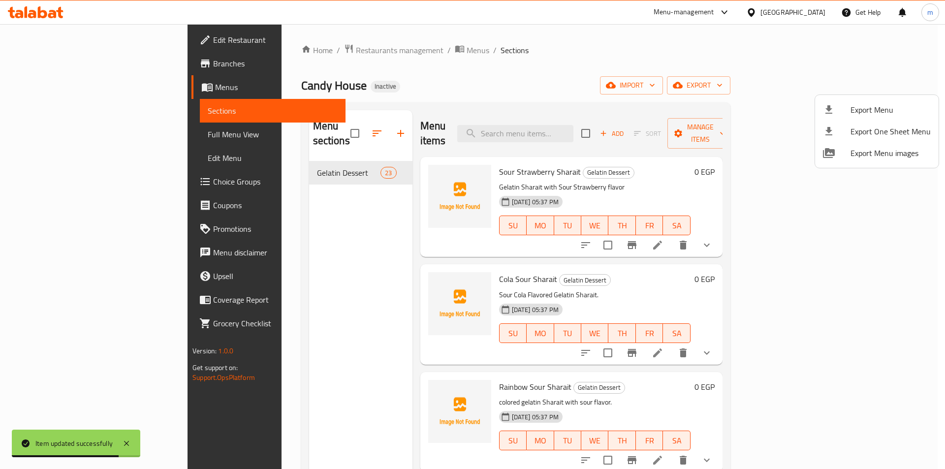
click at [84, 135] on div at bounding box center [472, 234] width 945 height 469
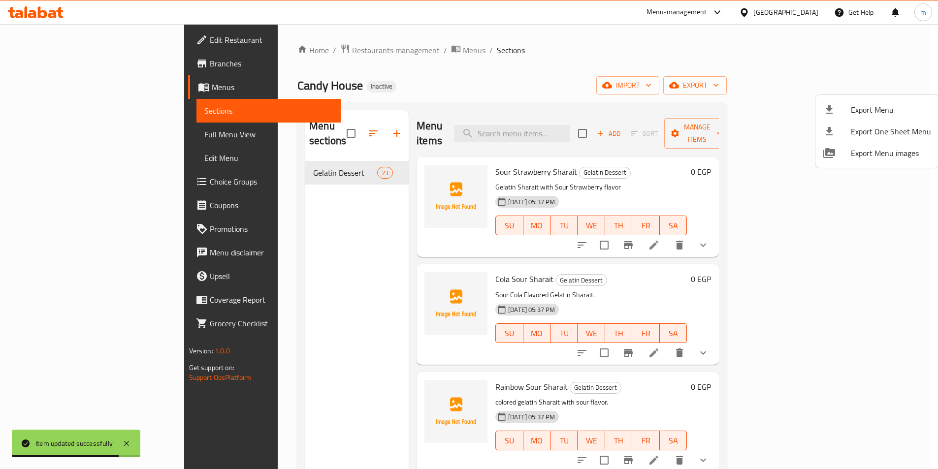
click at [204, 135] on span "Full Menu View" at bounding box center [268, 134] width 128 height 12
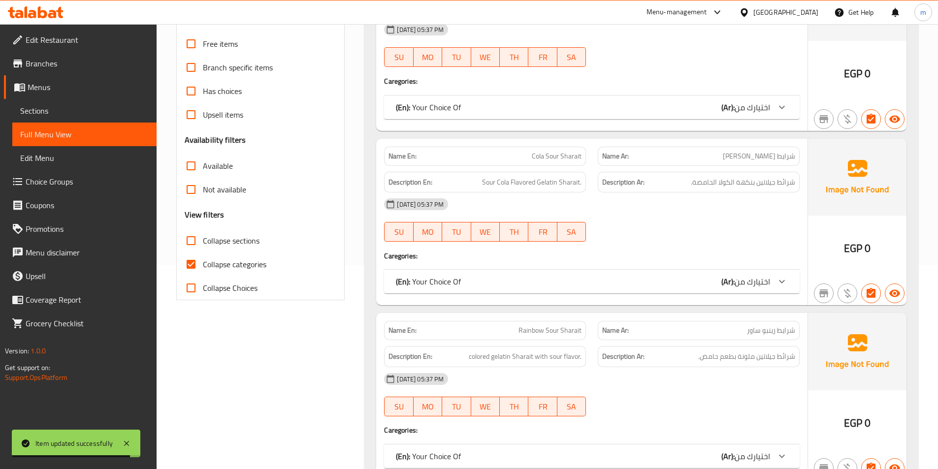
scroll to position [295, 0]
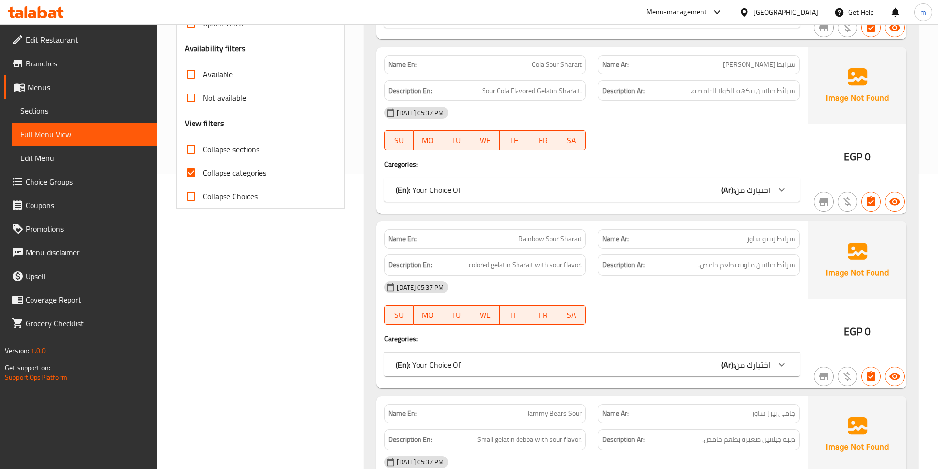
click at [188, 174] on input "Collapse categories" at bounding box center [191, 173] width 24 height 24
checkbox input "false"
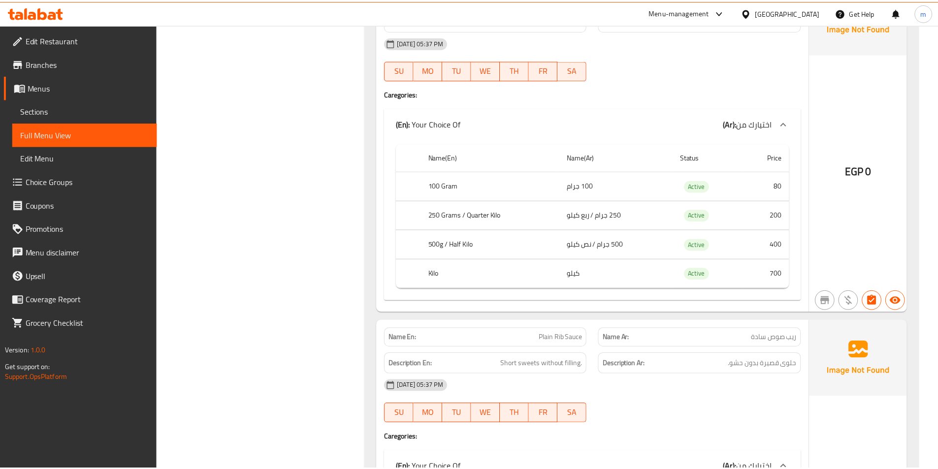
scroll to position [7629, 0]
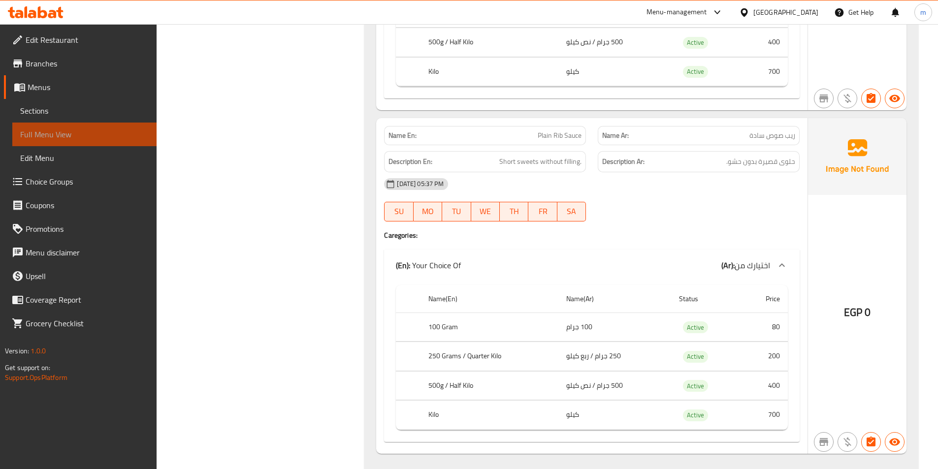
click at [55, 131] on span "Full Menu View" at bounding box center [84, 134] width 128 height 12
click at [19, 108] on link "Sections" at bounding box center [84, 111] width 144 height 24
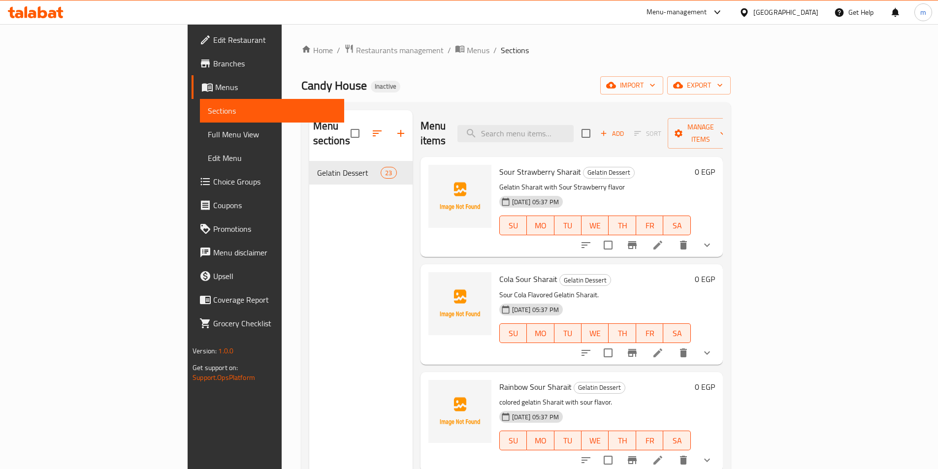
click at [208, 128] on span "Full Menu View" at bounding box center [272, 134] width 128 height 12
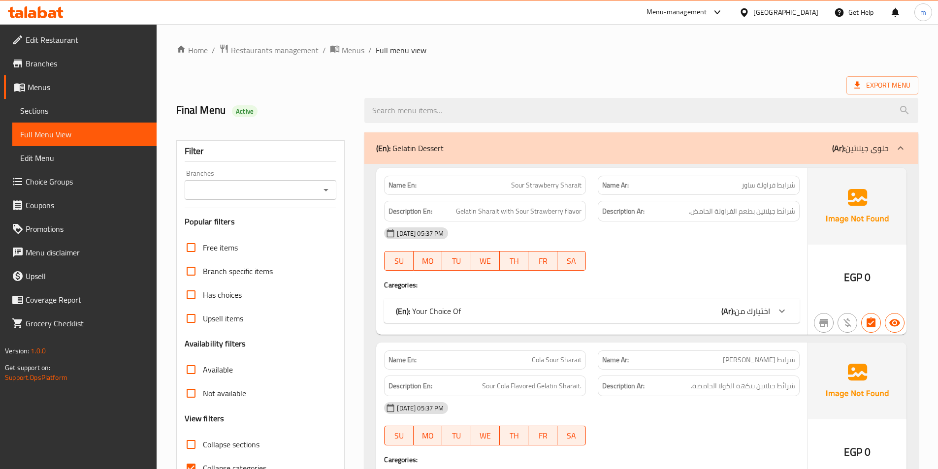
scroll to position [98, 0]
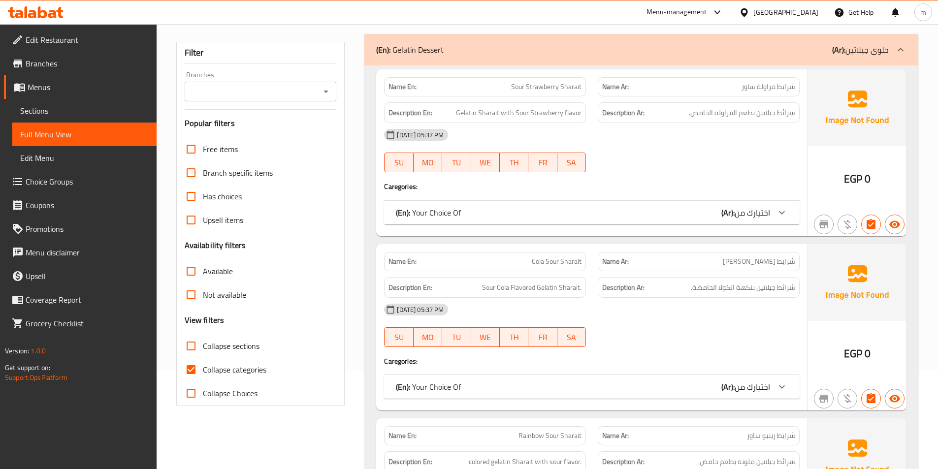
click at [618, 233] on div "Name En: Sour Strawberry Sharait Name Ar: شرايط فراولة ساور Description En: Gel…" at bounding box center [591, 152] width 431 height 167
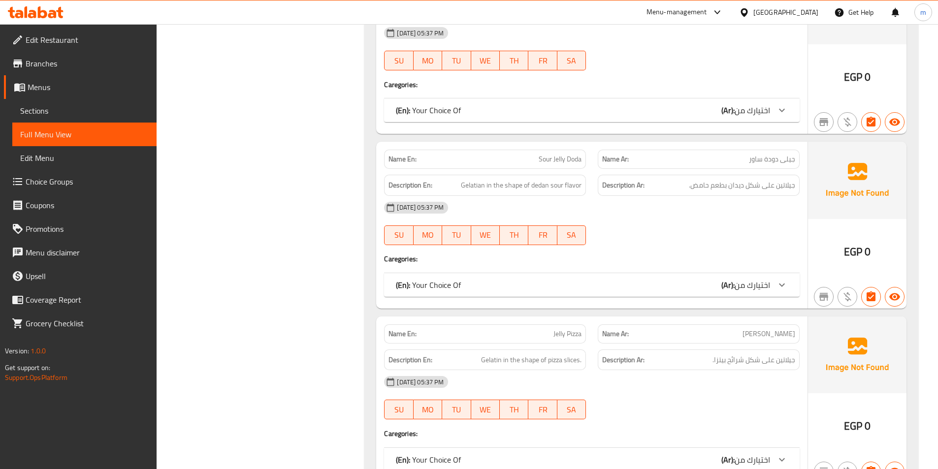
scroll to position [1772, 0]
